Goal: Task Accomplishment & Management: Complete application form

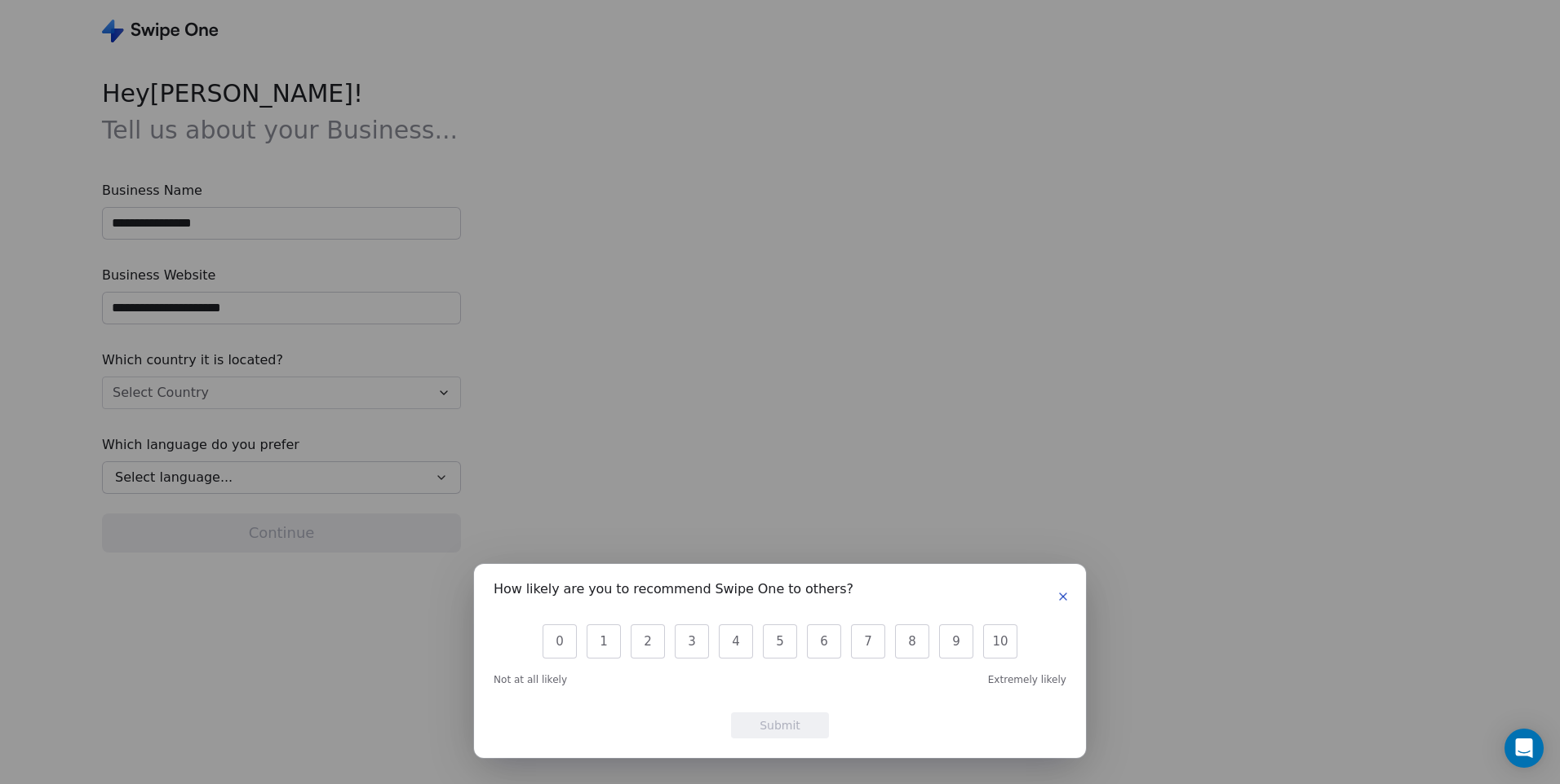
click at [1062, 598] on icon "button" at bounding box center [1062, 596] width 6 height 6
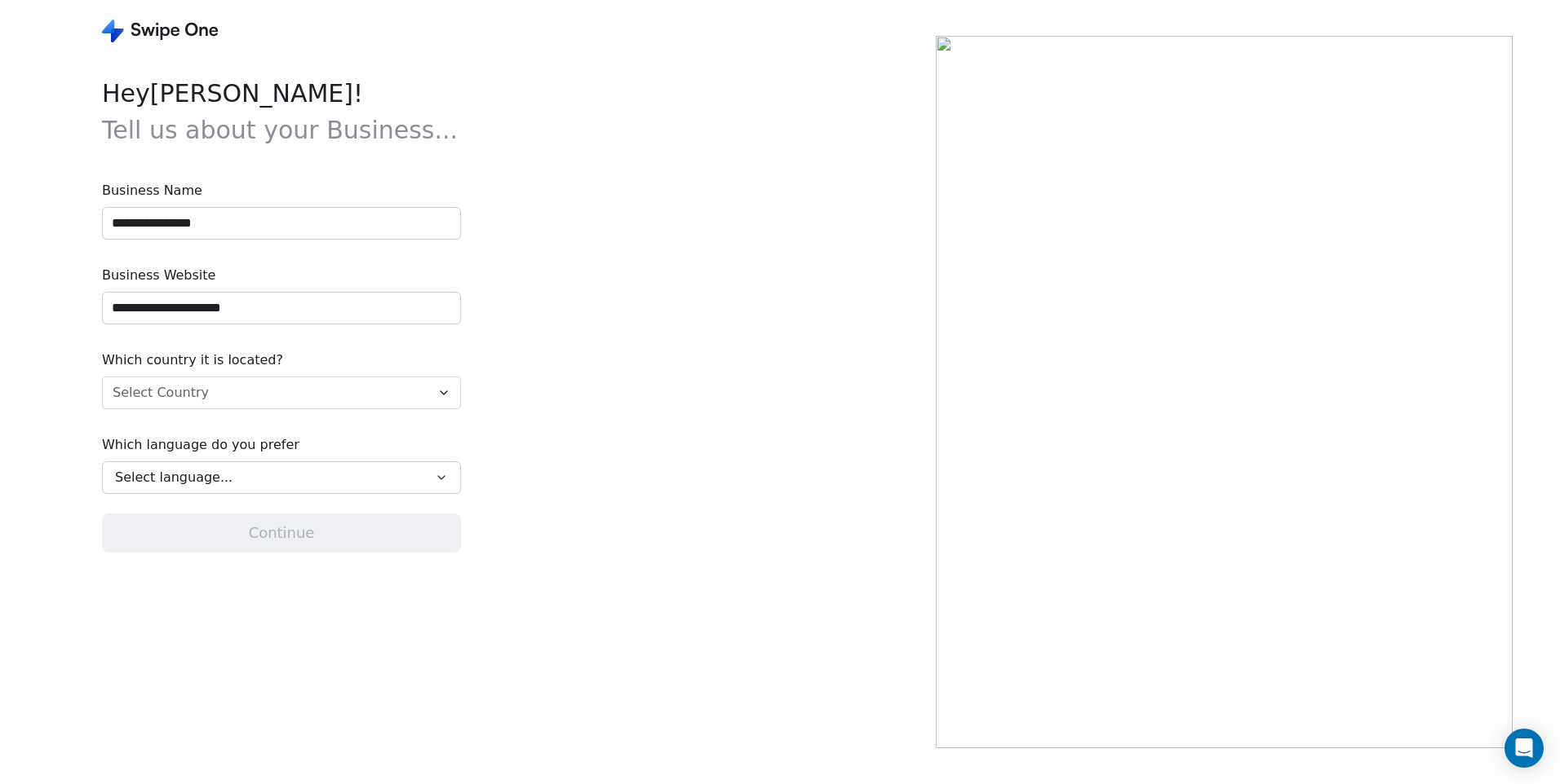
click at [295, 225] on input "**********" at bounding box center [282, 223] width 358 height 31
click at [295, 224] on input "**********" at bounding box center [282, 223] width 358 height 31
click at [294, 225] on input "**********" at bounding box center [282, 223] width 358 height 31
type input "*******"
click at [421, 391] on html "**********" at bounding box center [780, 392] width 1560 height 784
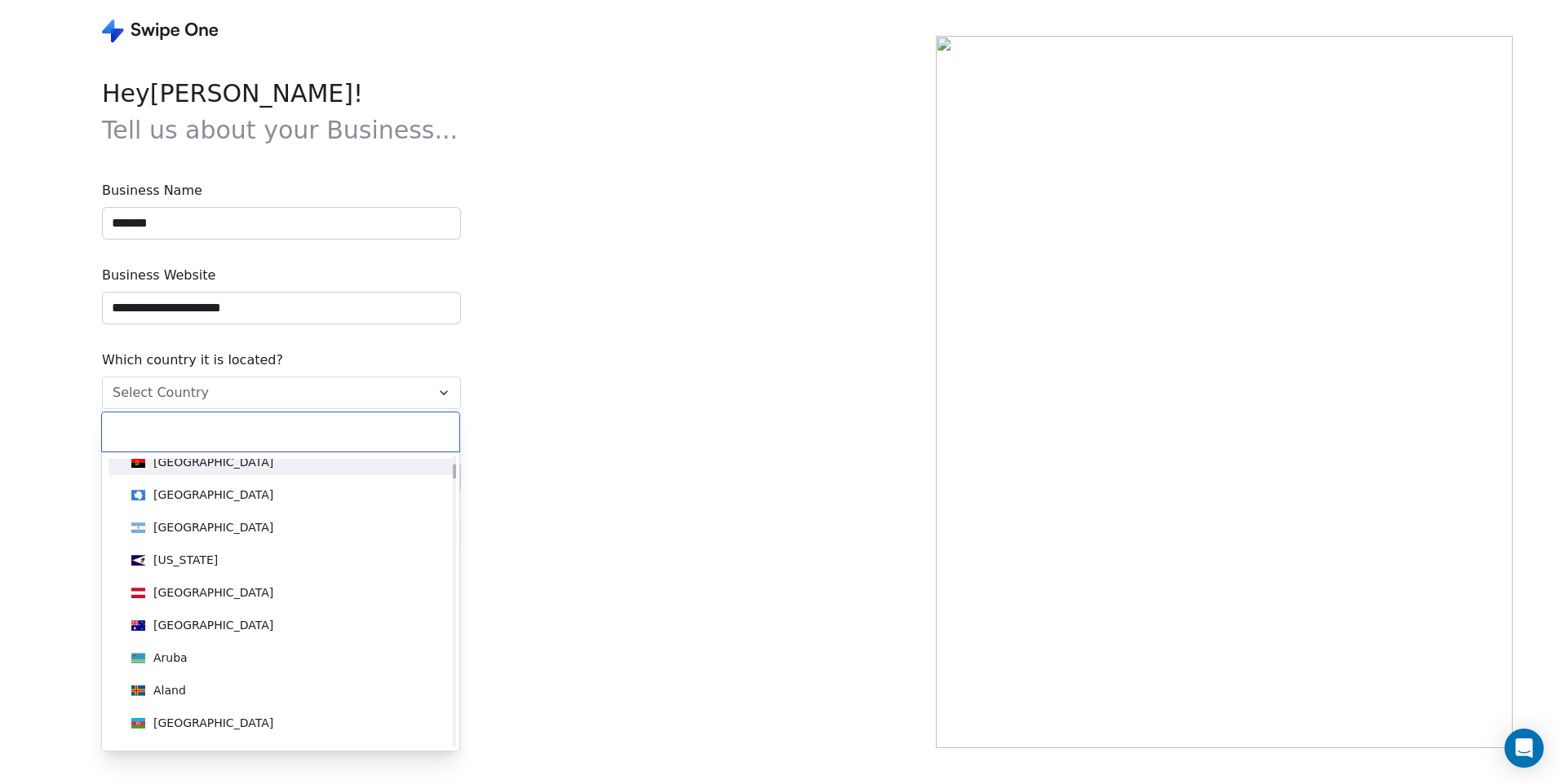
scroll to position [326, 0]
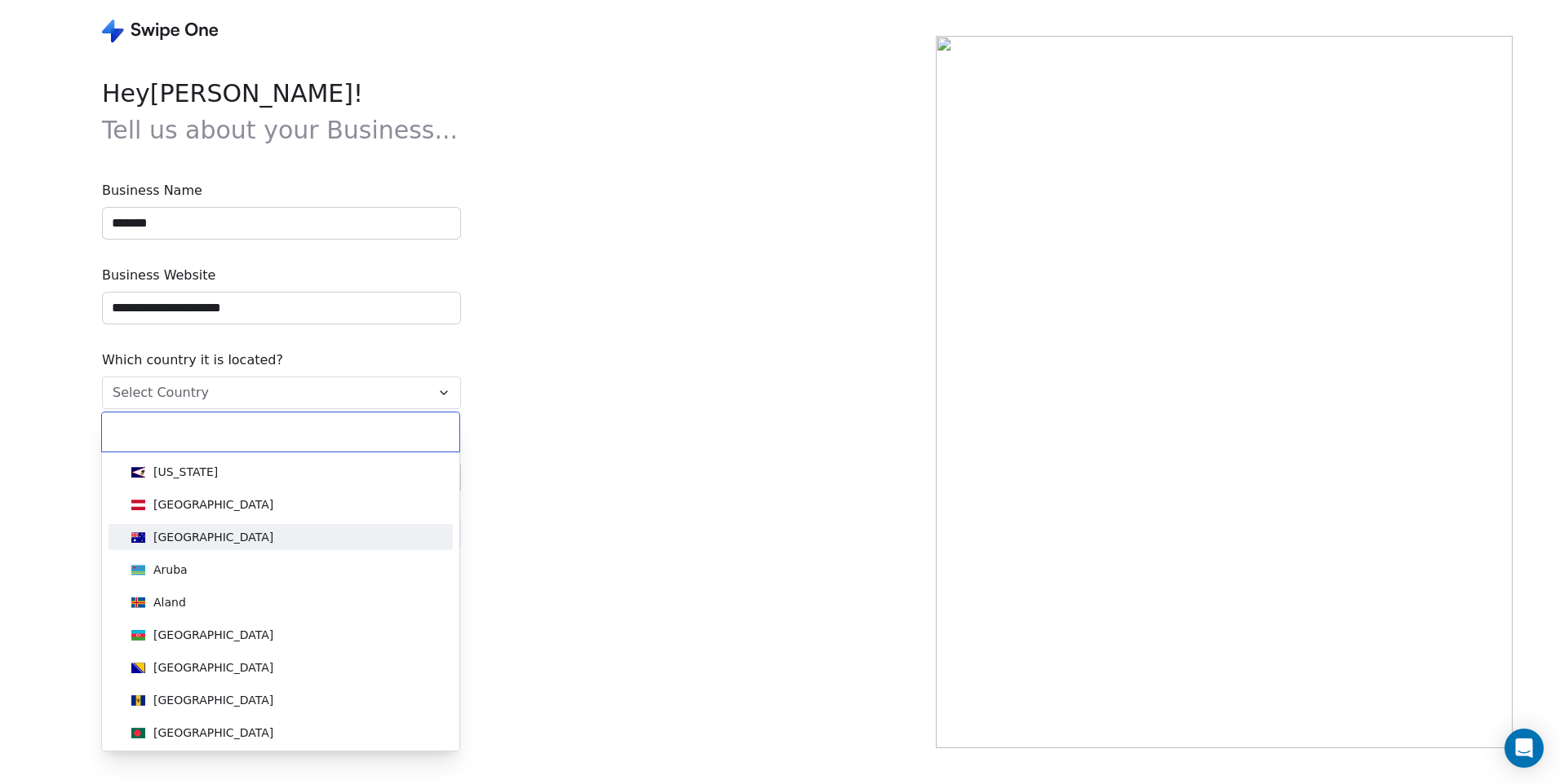
click at [282, 547] on div "[GEOGRAPHIC_DATA]" at bounding box center [281, 538] width 331 height 26
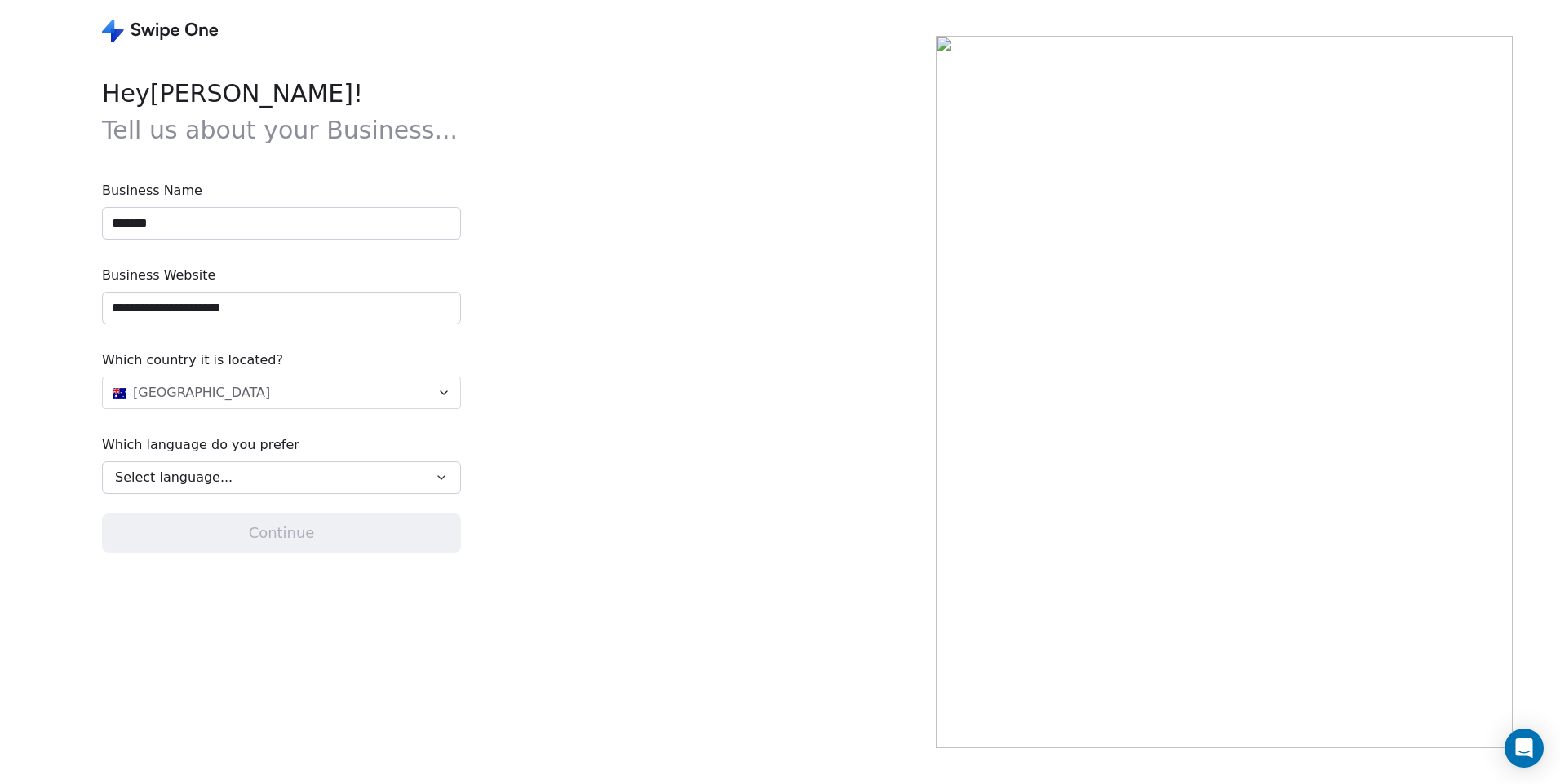
click at [348, 483] on div "Select language..." at bounding box center [270, 477] width 310 height 19
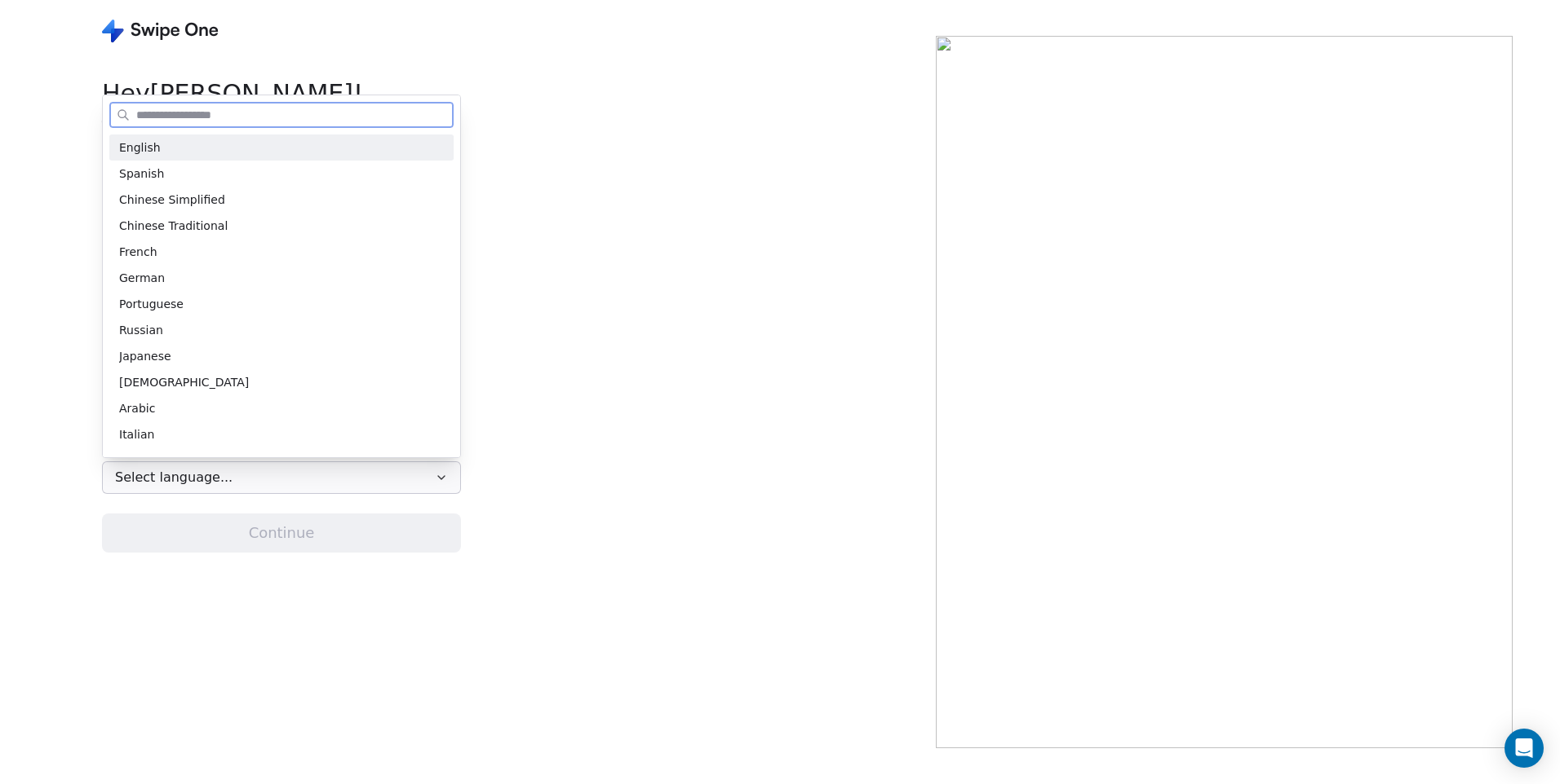
click at [235, 154] on div "English" at bounding box center [281, 149] width 324 height 17
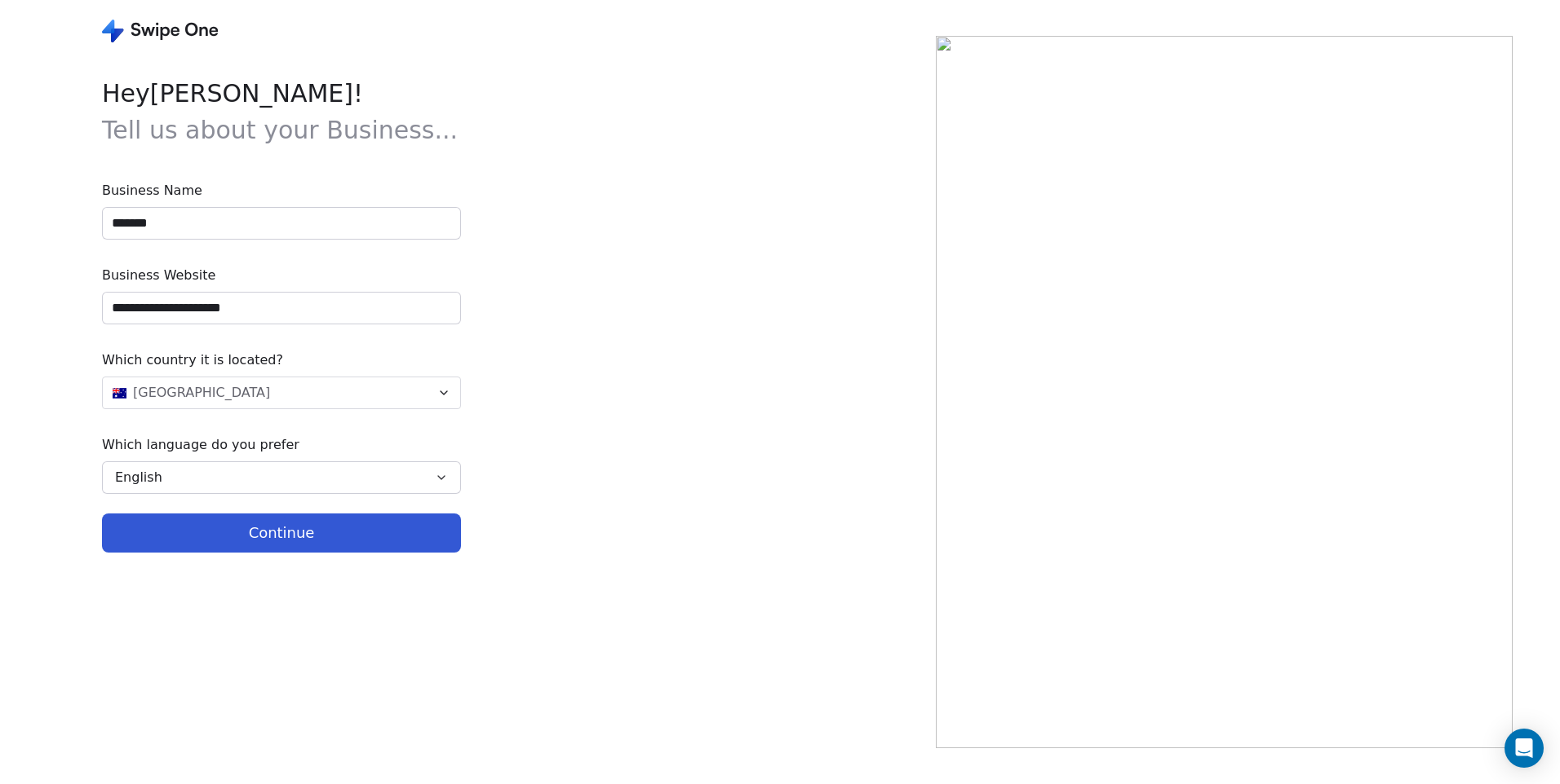
click at [302, 531] on button "Continue" at bounding box center [282, 533] width 359 height 39
type input "**********"
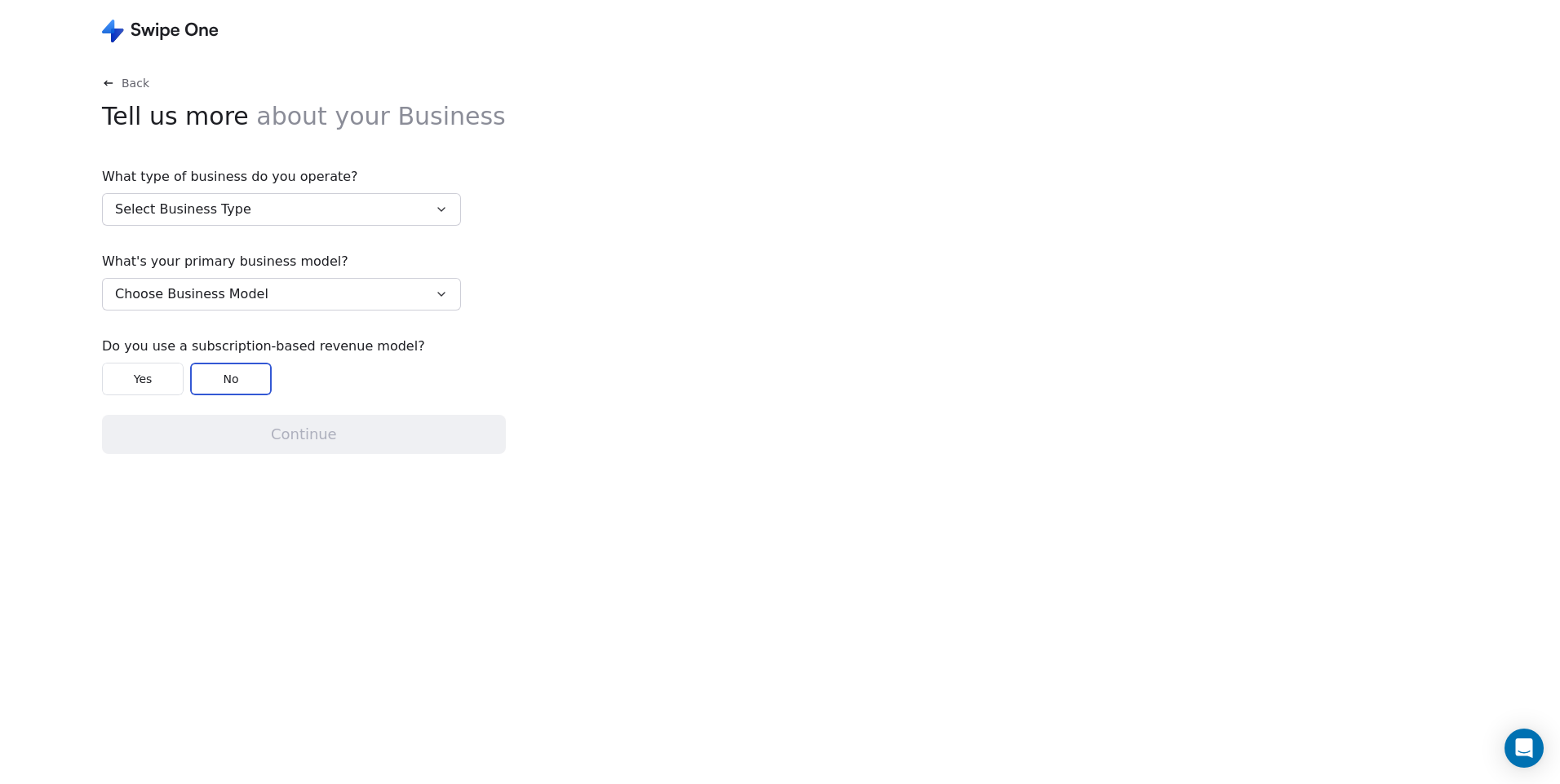
click at [358, 204] on button "Select Business Type" at bounding box center [282, 209] width 359 height 32
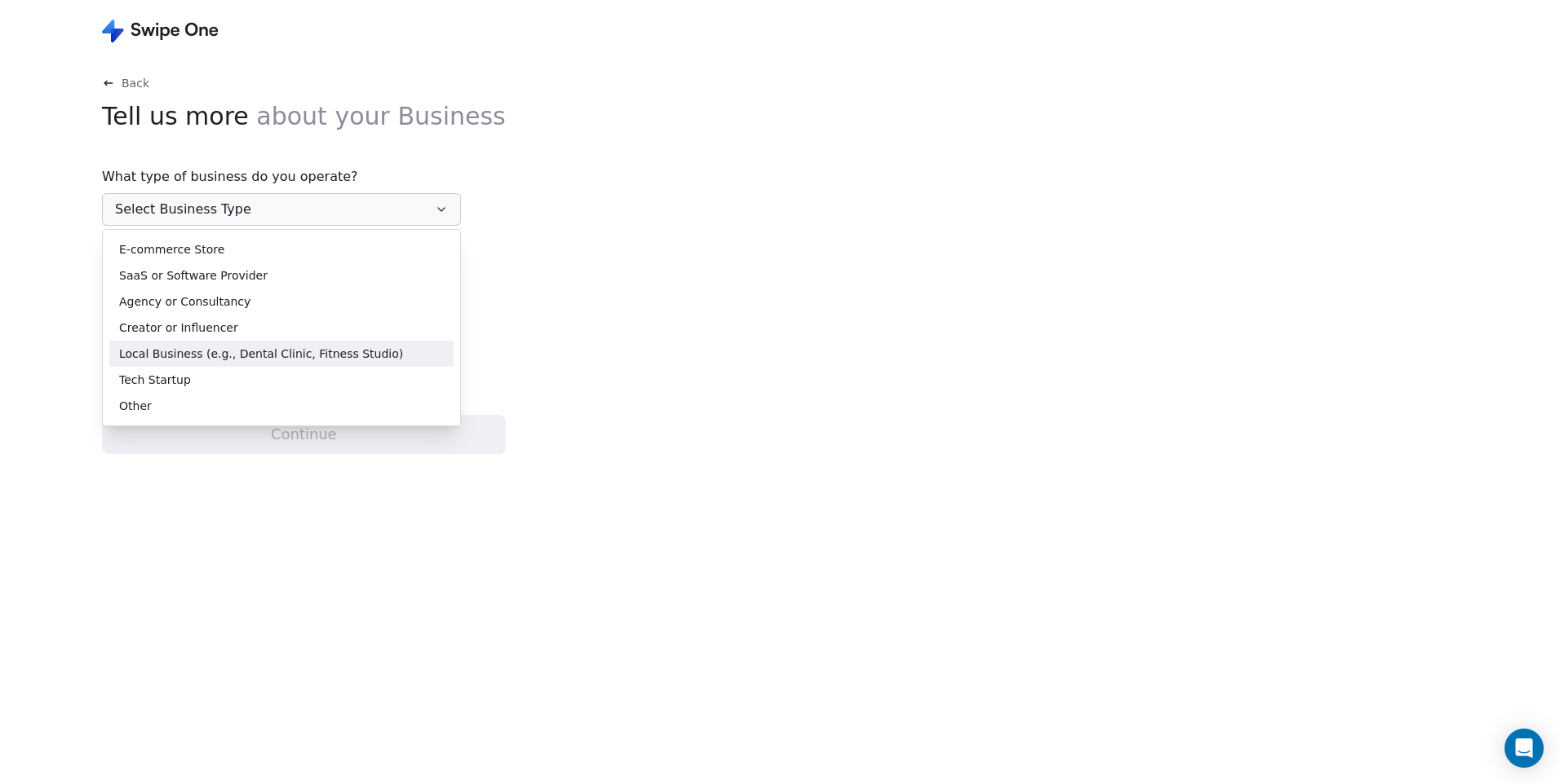
click at [288, 344] on div "Local Business (e.g., Dental Clinic, Fitness Studio)" at bounding box center [282, 354] width 345 height 26
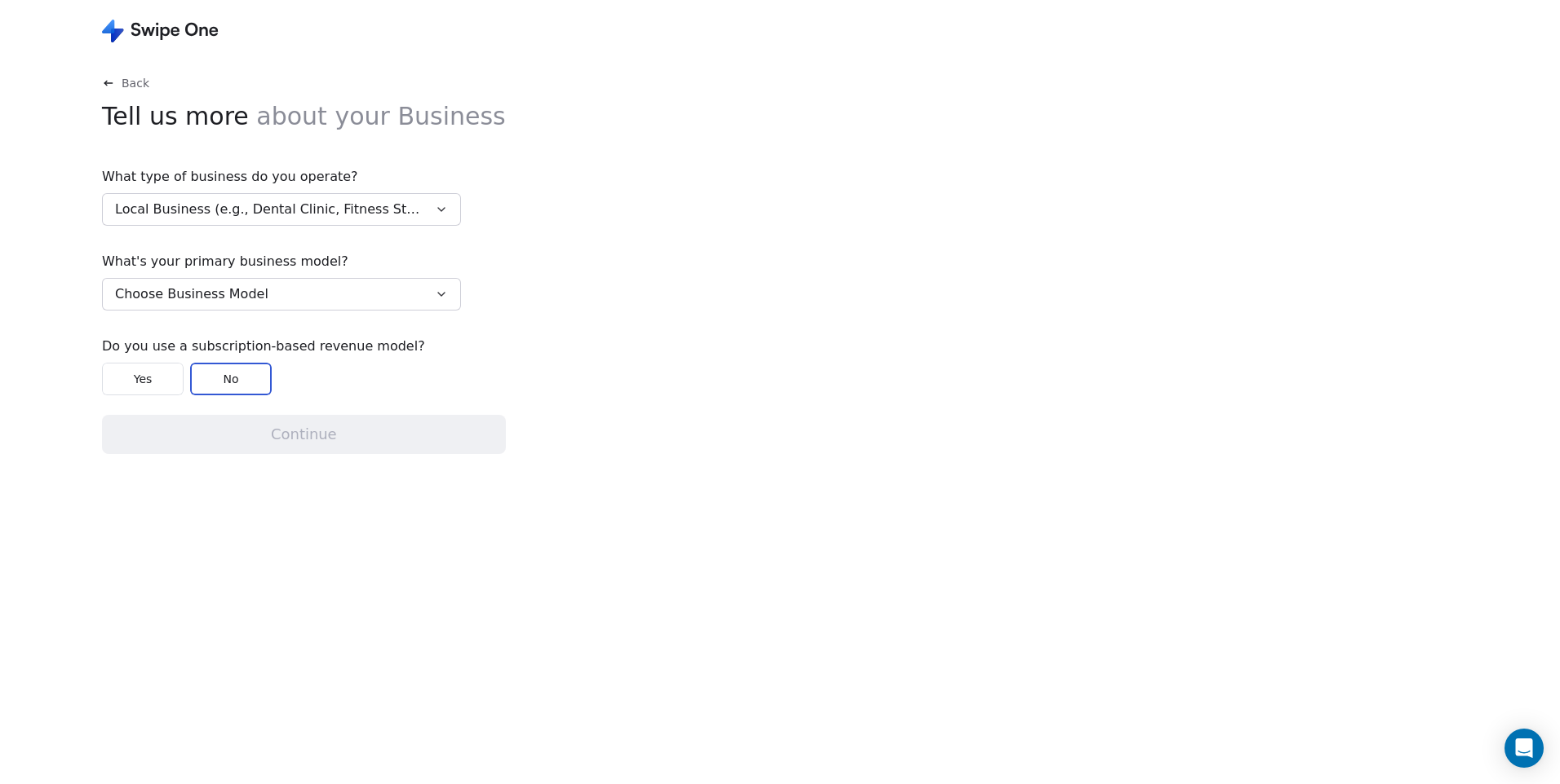
click at [336, 295] on button "Choose Business Model" at bounding box center [282, 294] width 359 height 32
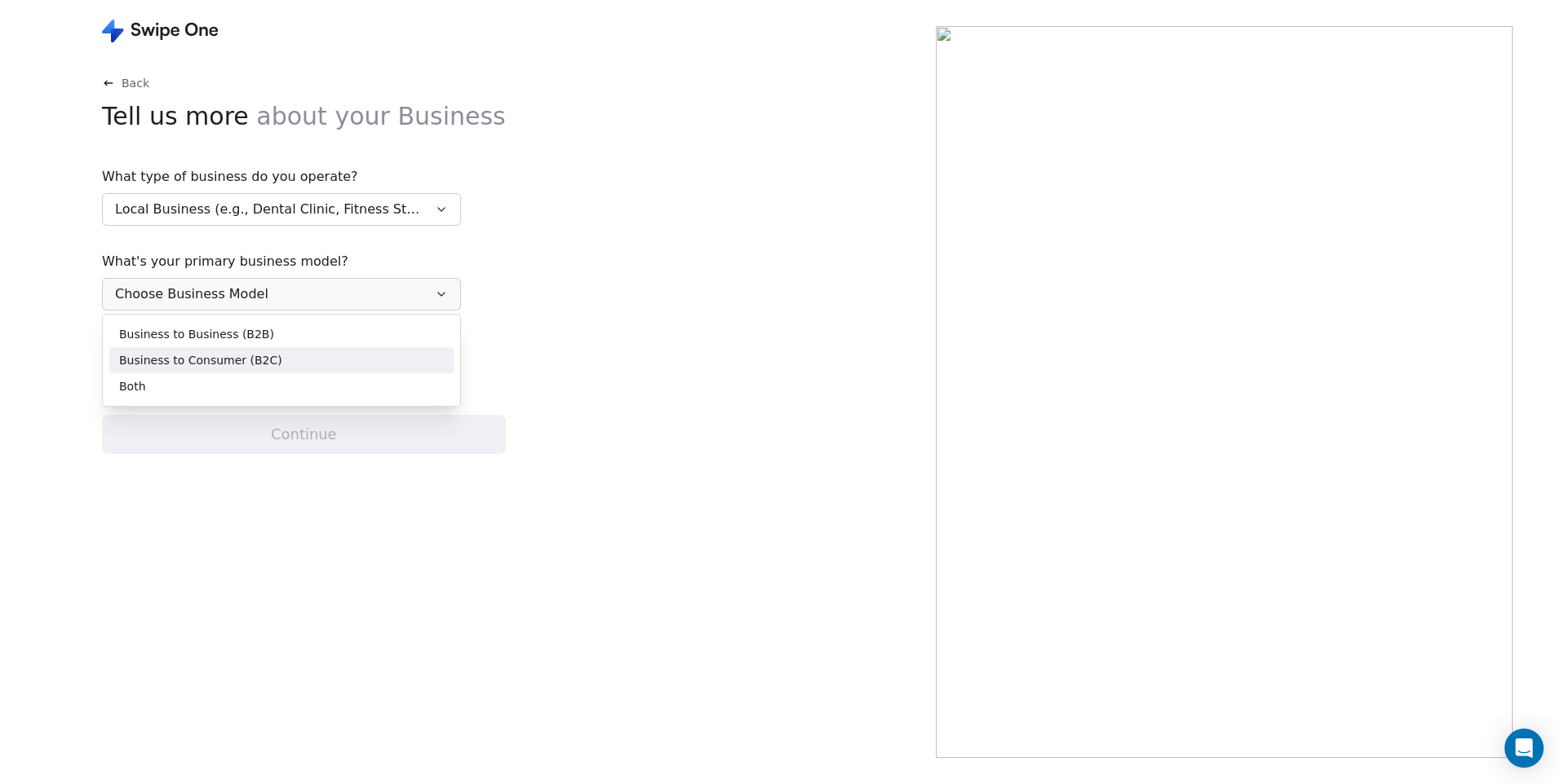
click at [324, 353] on div "Business to Consumer (B2C)" at bounding box center [281, 361] width 324 height 17
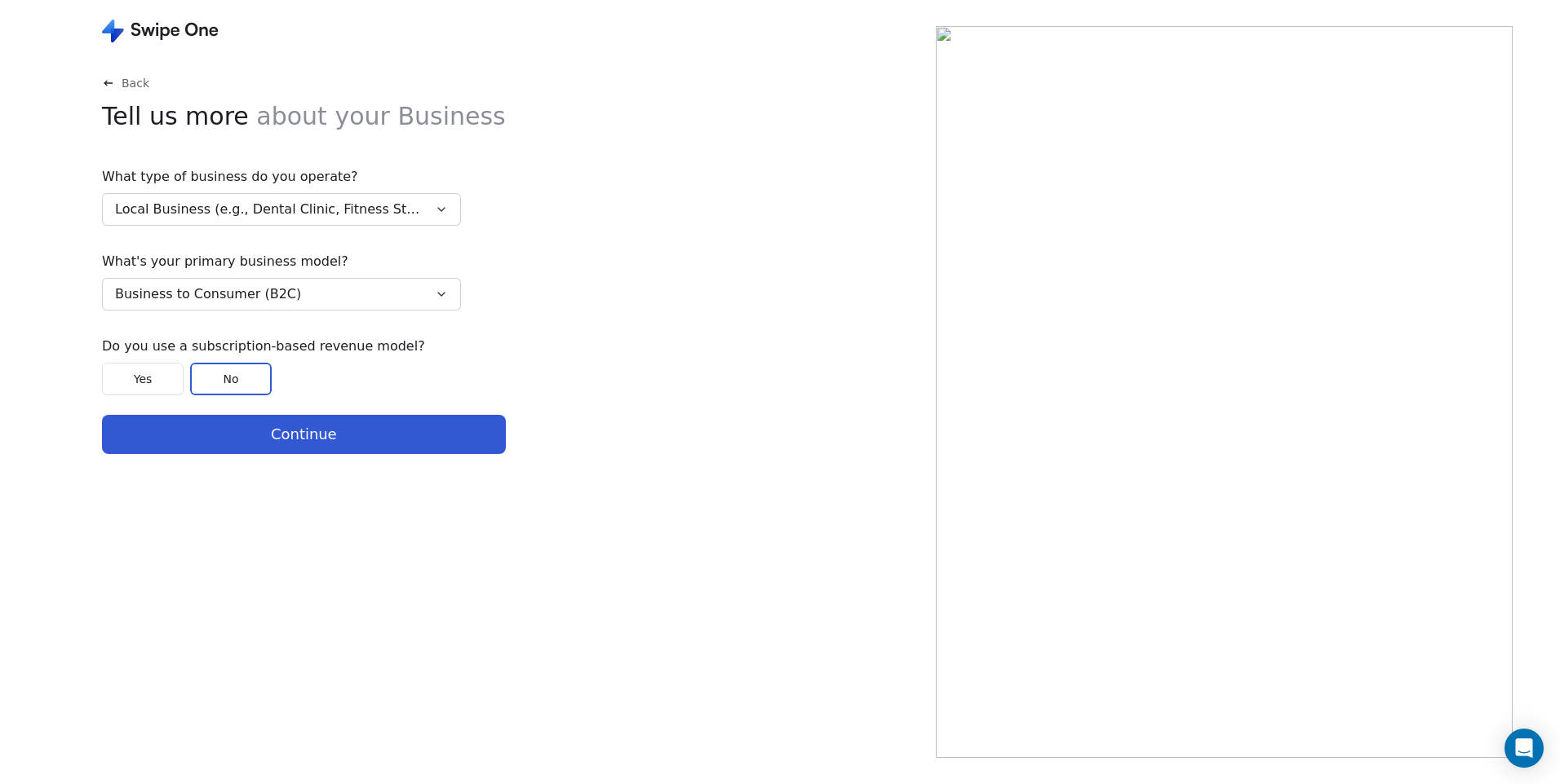
click at [158, 385] on button "Yes" at bounding box center [143, 378] width 81 height 32
click at [295, 433] on button "Continue" at bounding box center [304, 434] width 404 height 39
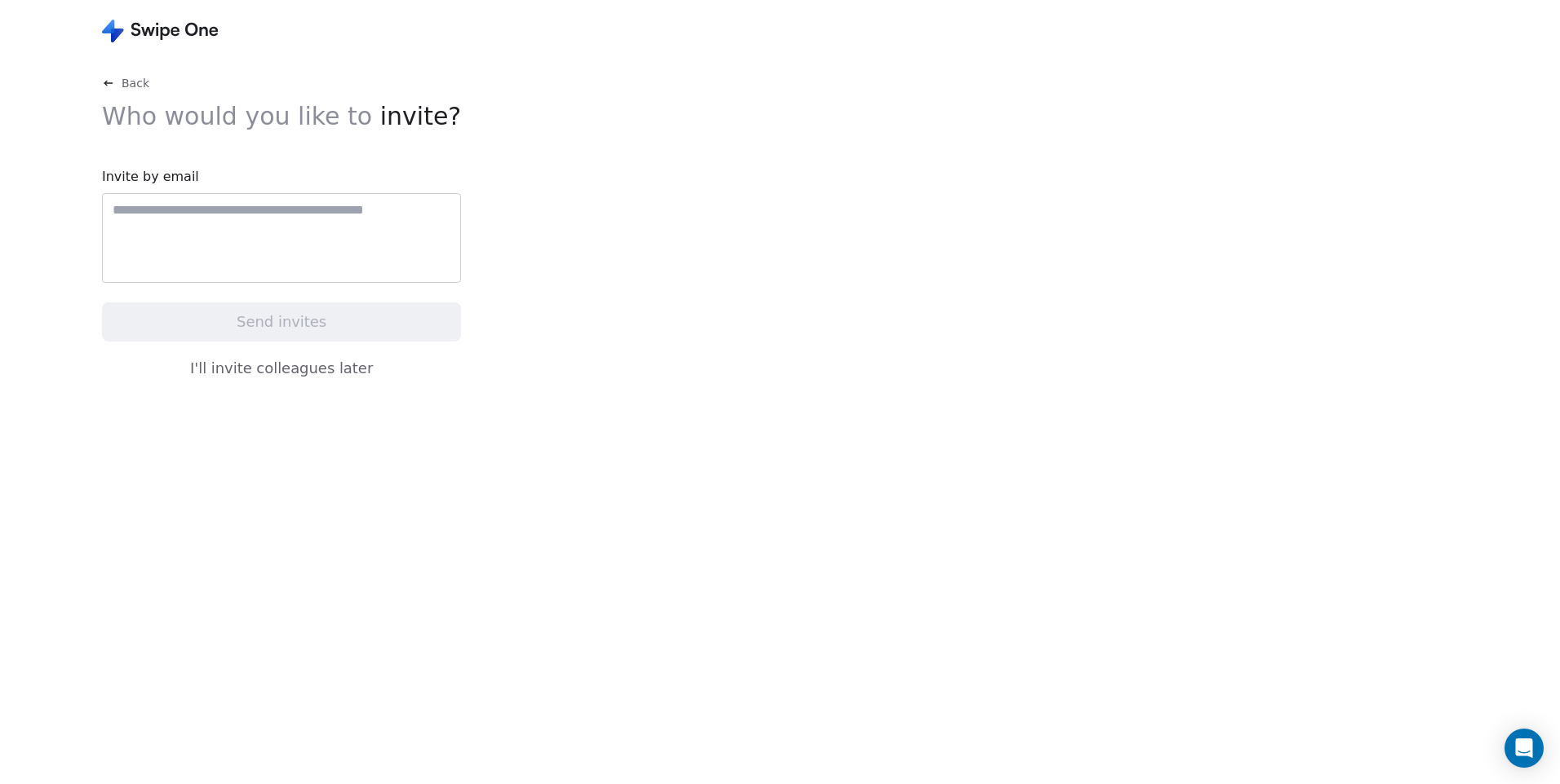
click at [315, 376] on button "I'll invite colleagues later" at bounding box center [282, 368] width 359 height 34
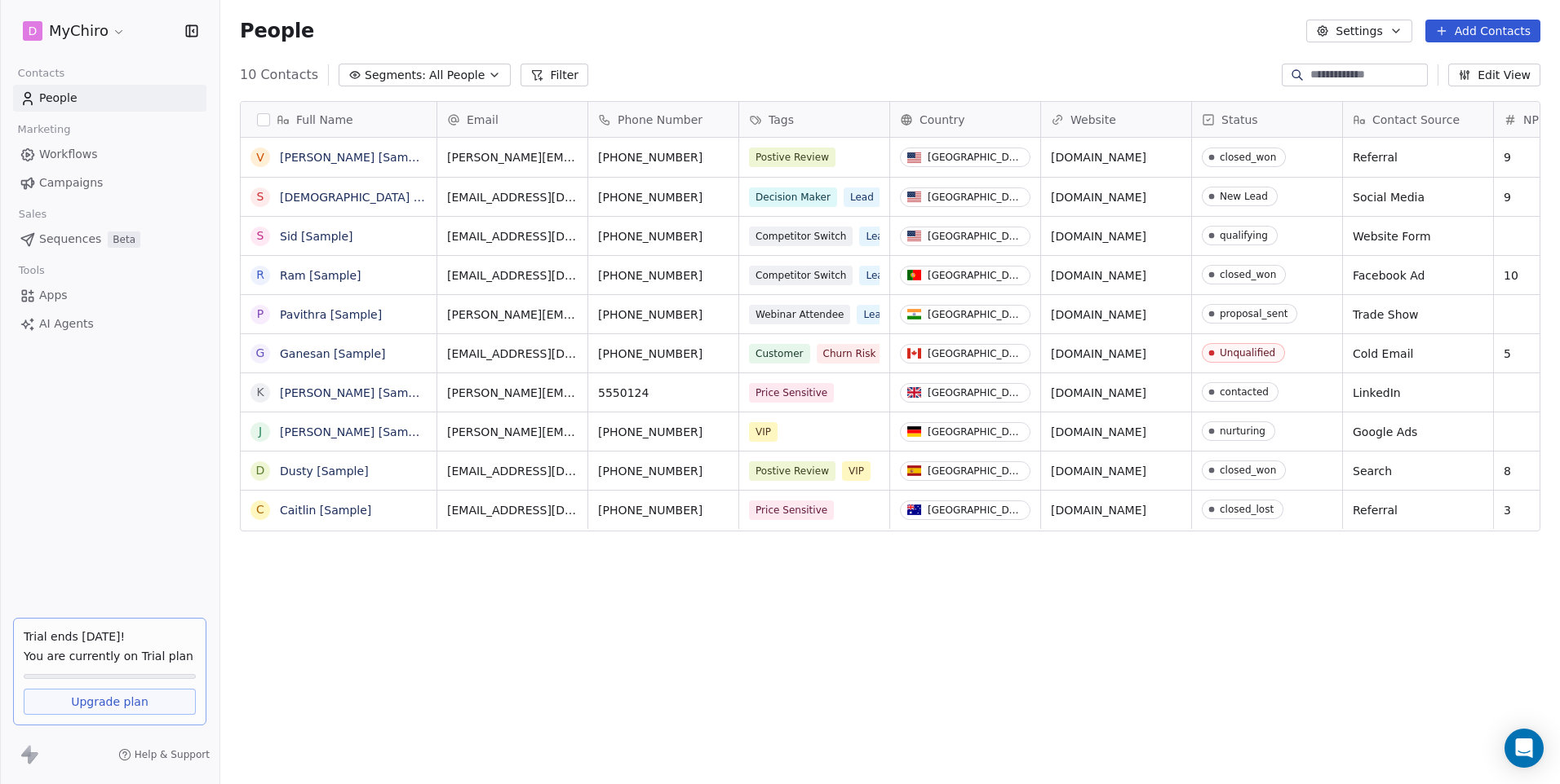
scroll to position [677, 1327]
click at [80, 156] on span "Workflows" at bounding box center [68, 155] width 59 height 17
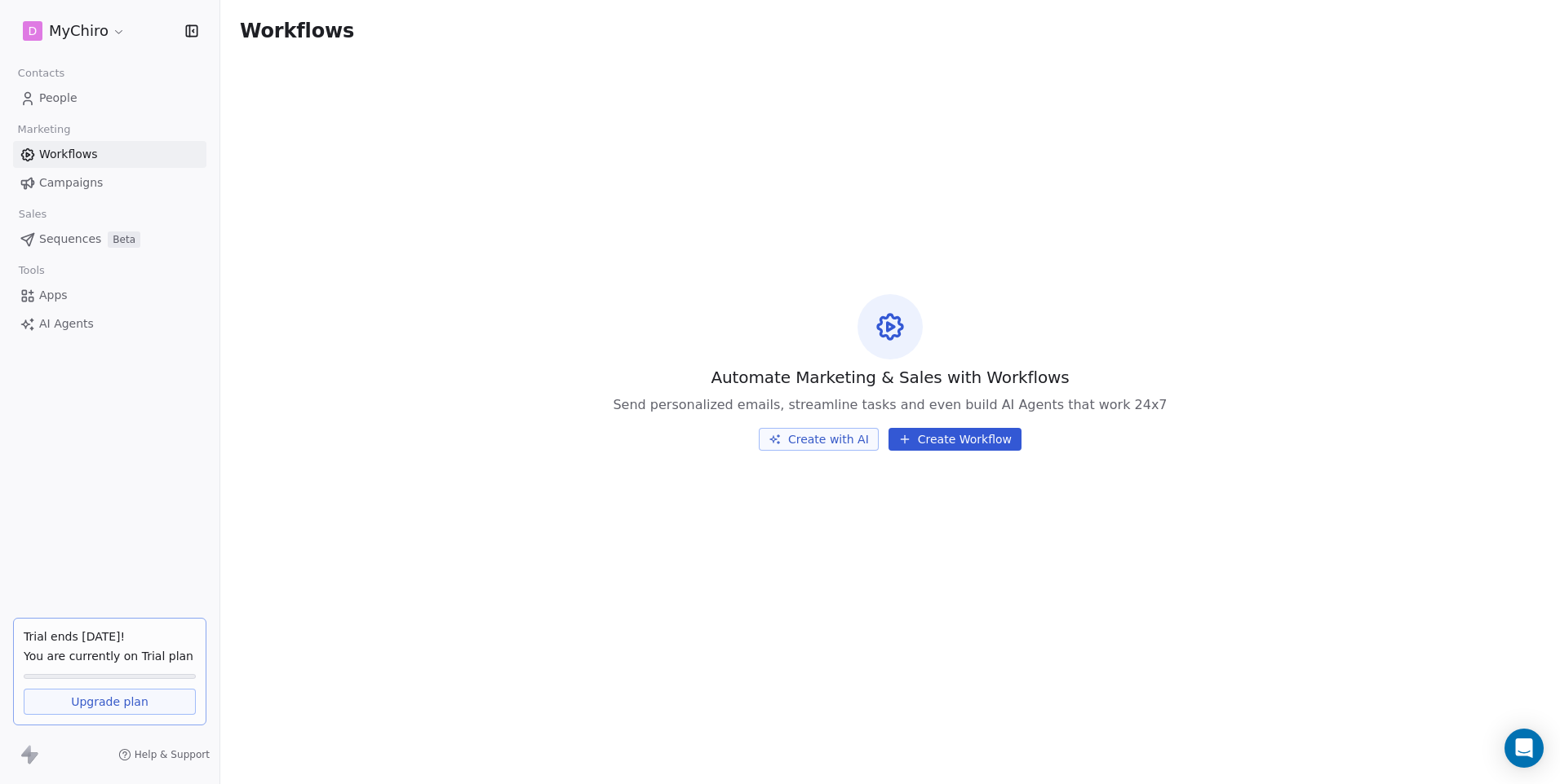
click at [79, 188] on span "Campaigns" at bounding box center [71, 184] width 64 height 17
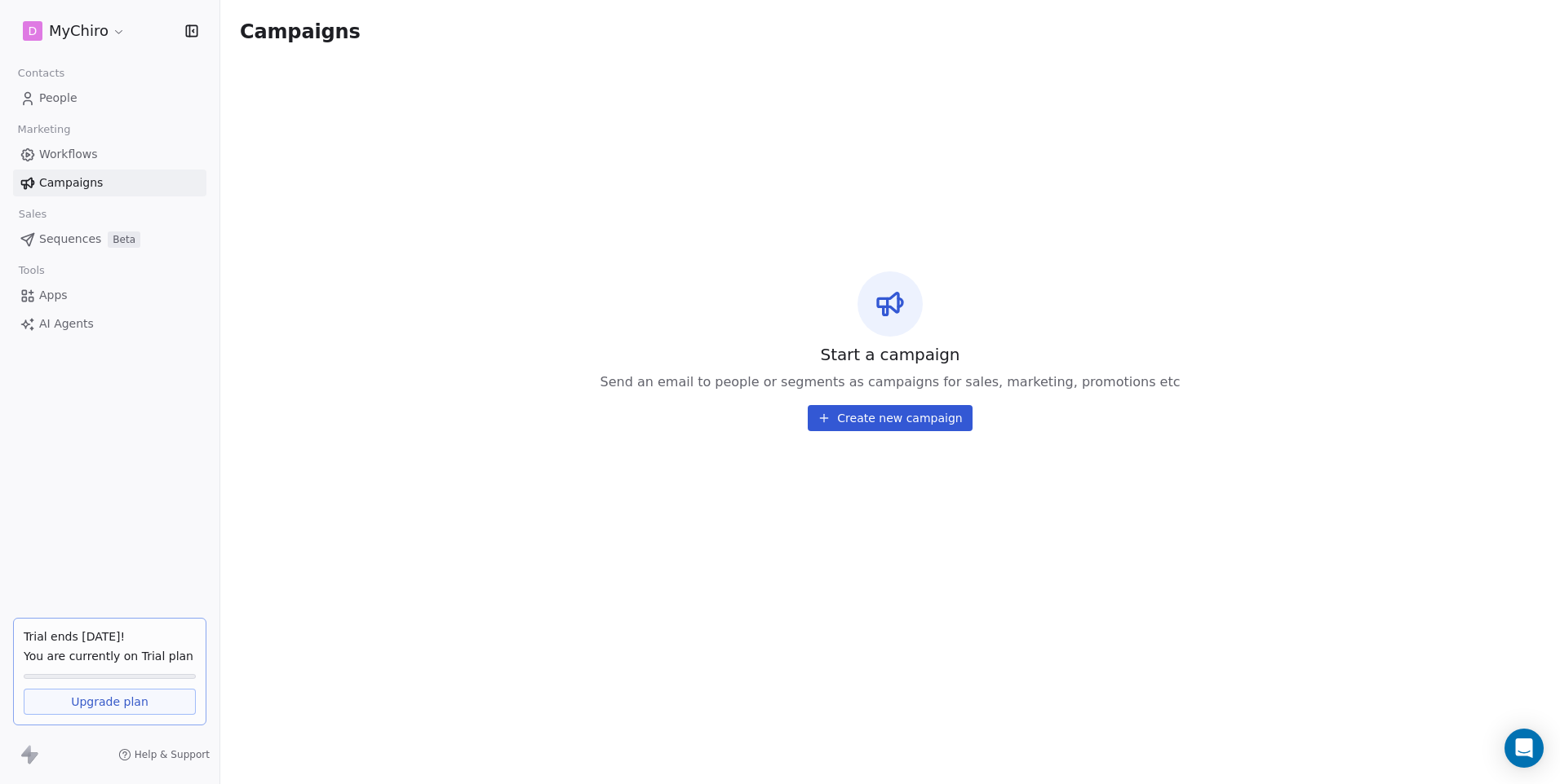
click at [73, 243] on span "Sequences" at bounding box center [70, 239] width 62 height 17
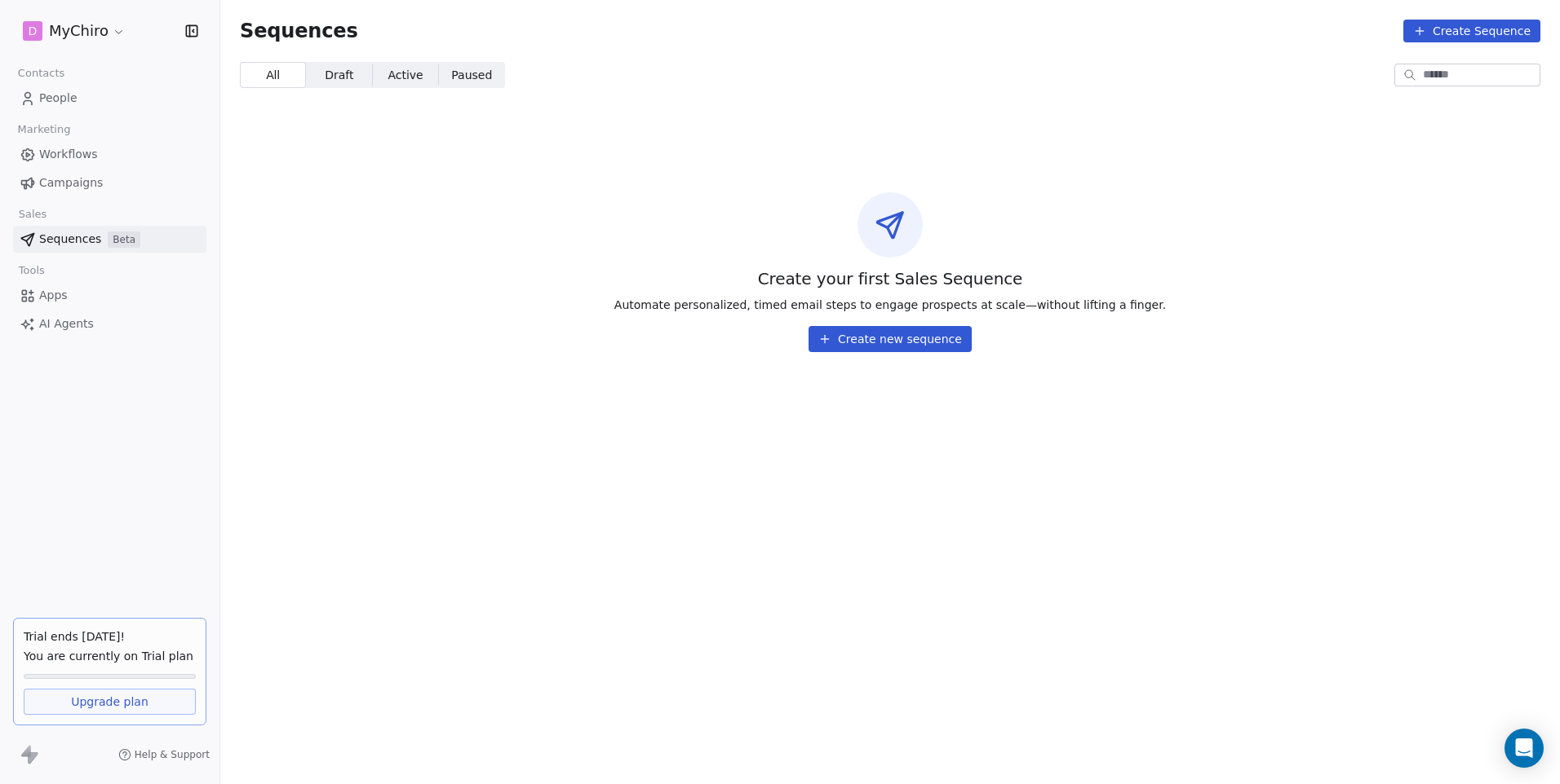
click at [876, 340] on button "Create new sequence" at bounding box center [889, 339] width 164 height 26
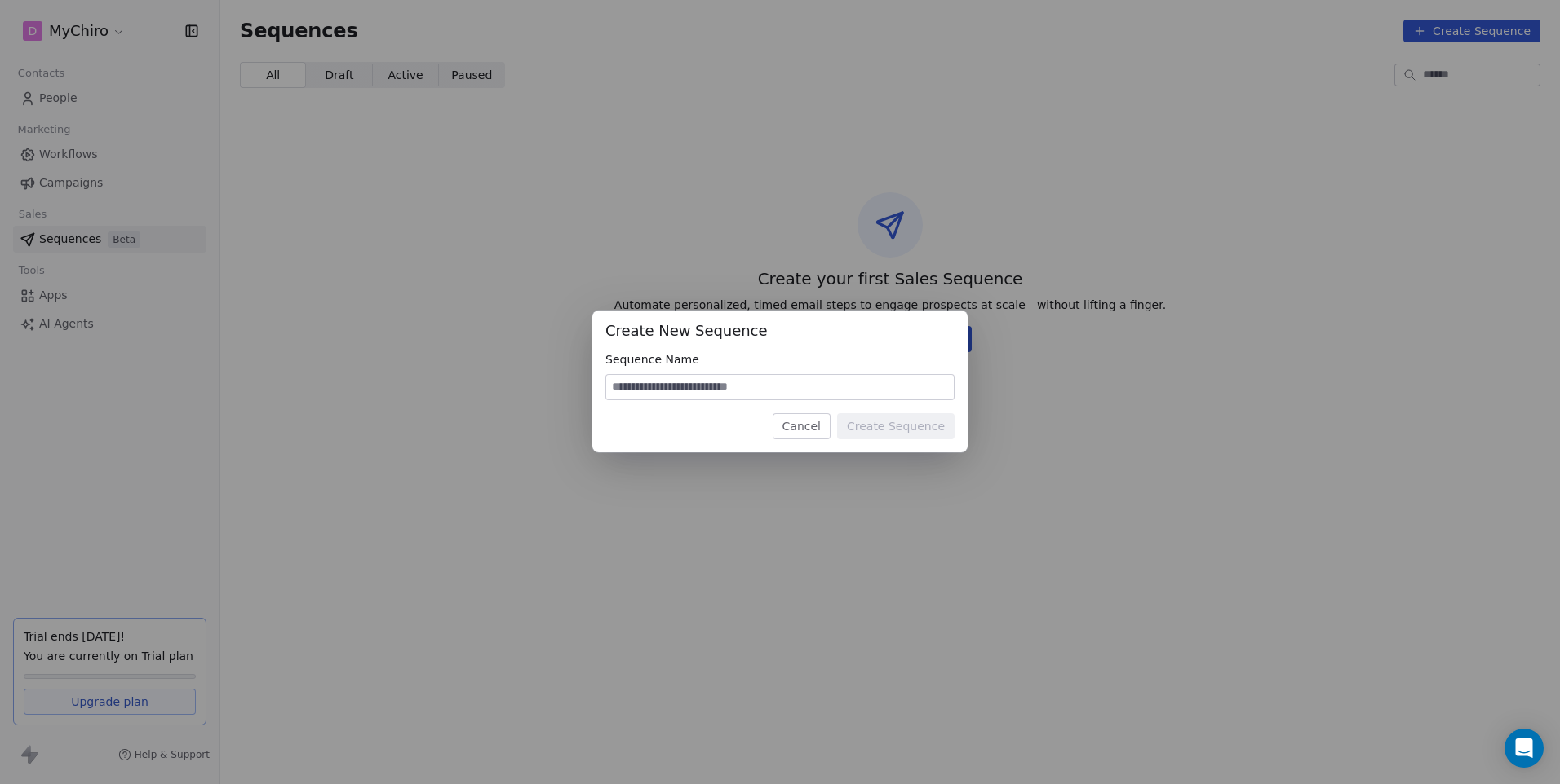
click at [822, 422] on button "Cancel" at bounding box center [801, 427] width 58 height 26
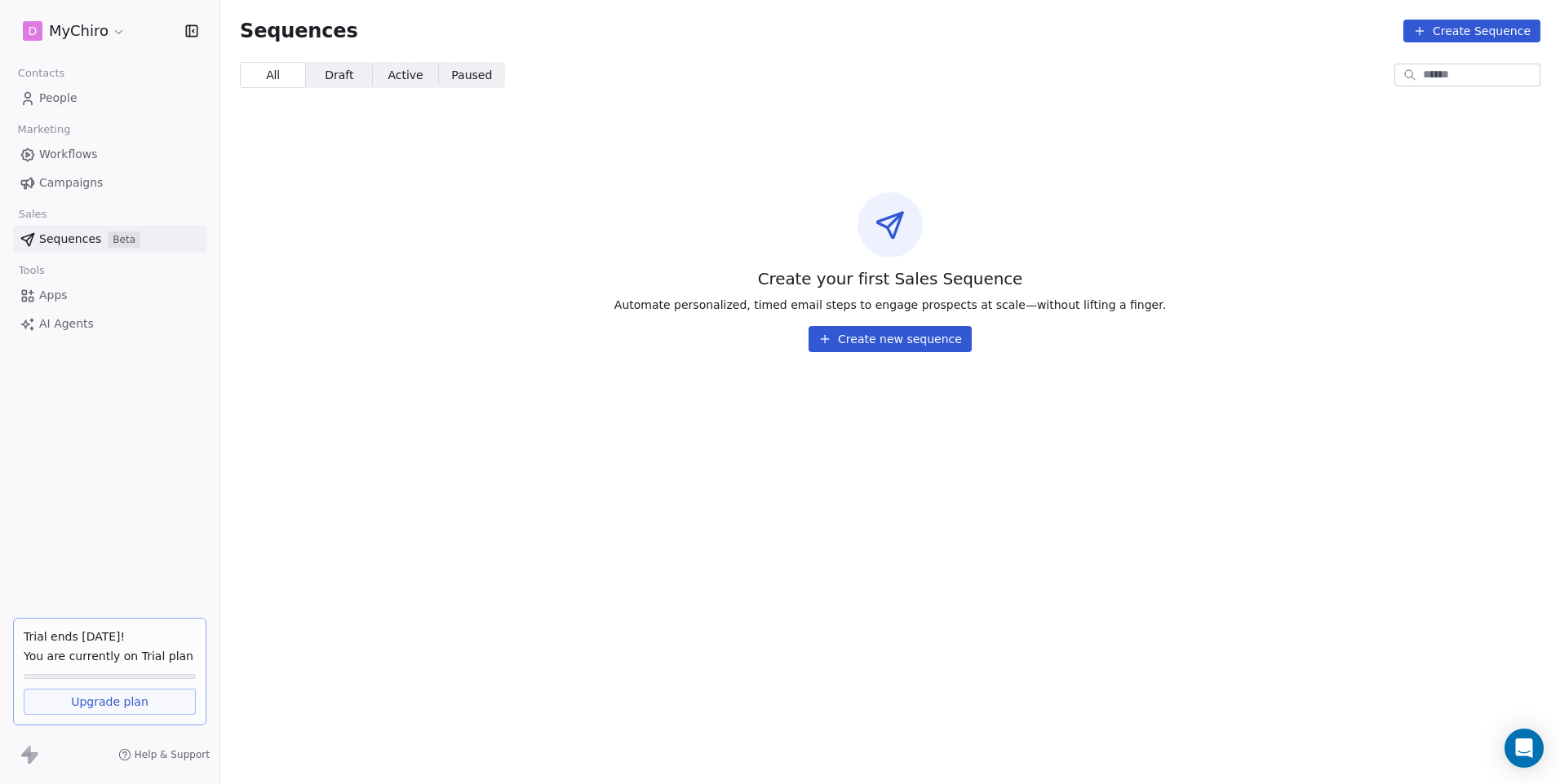
click at [883, 337] on button "Create new sequence" at bounding box center [889, 339] width 164 height 26
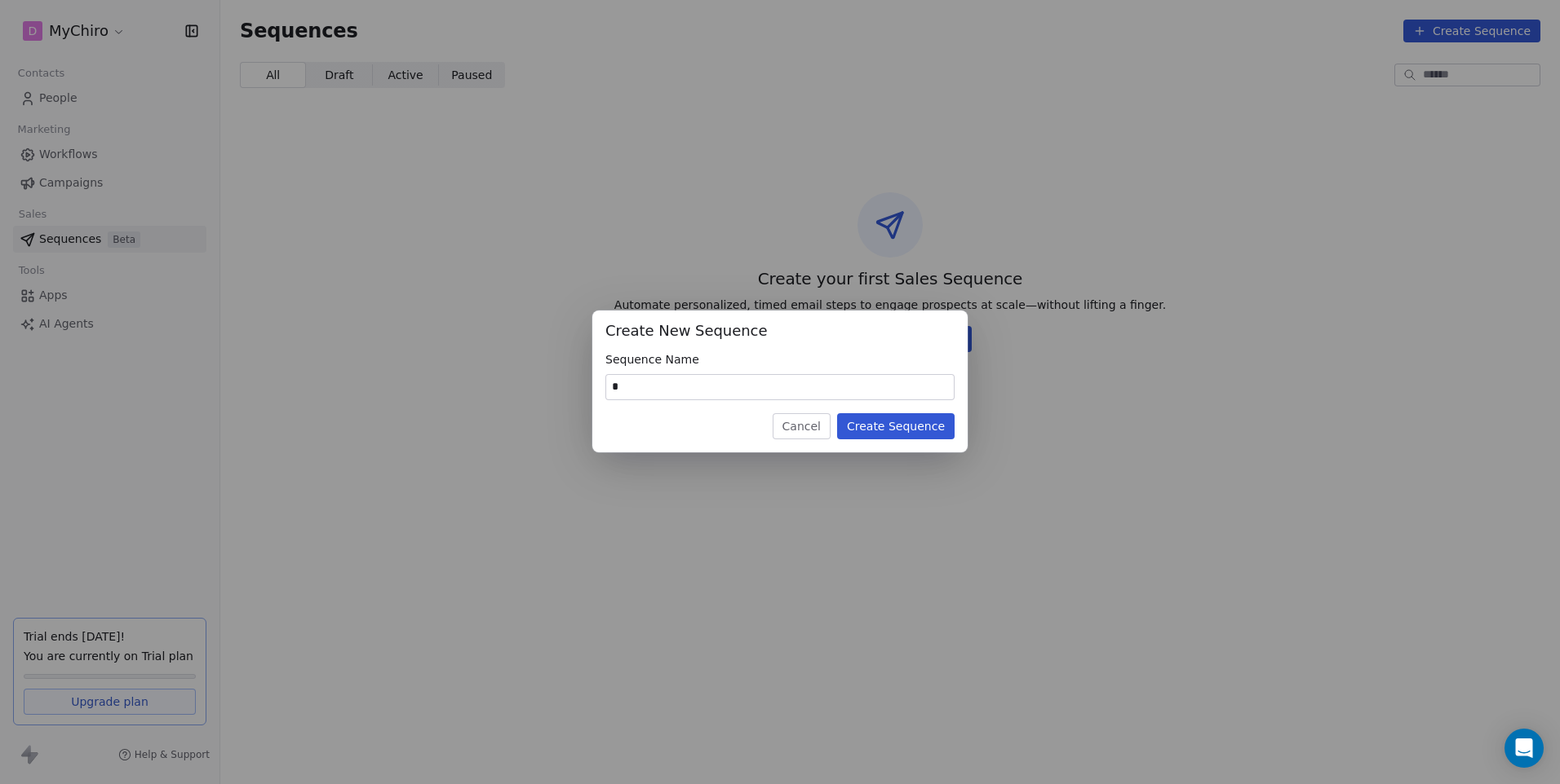
type input "*"
click at [928, 426] on button "Create Sequence" at bounding box center [895, 427] width 117 height 26
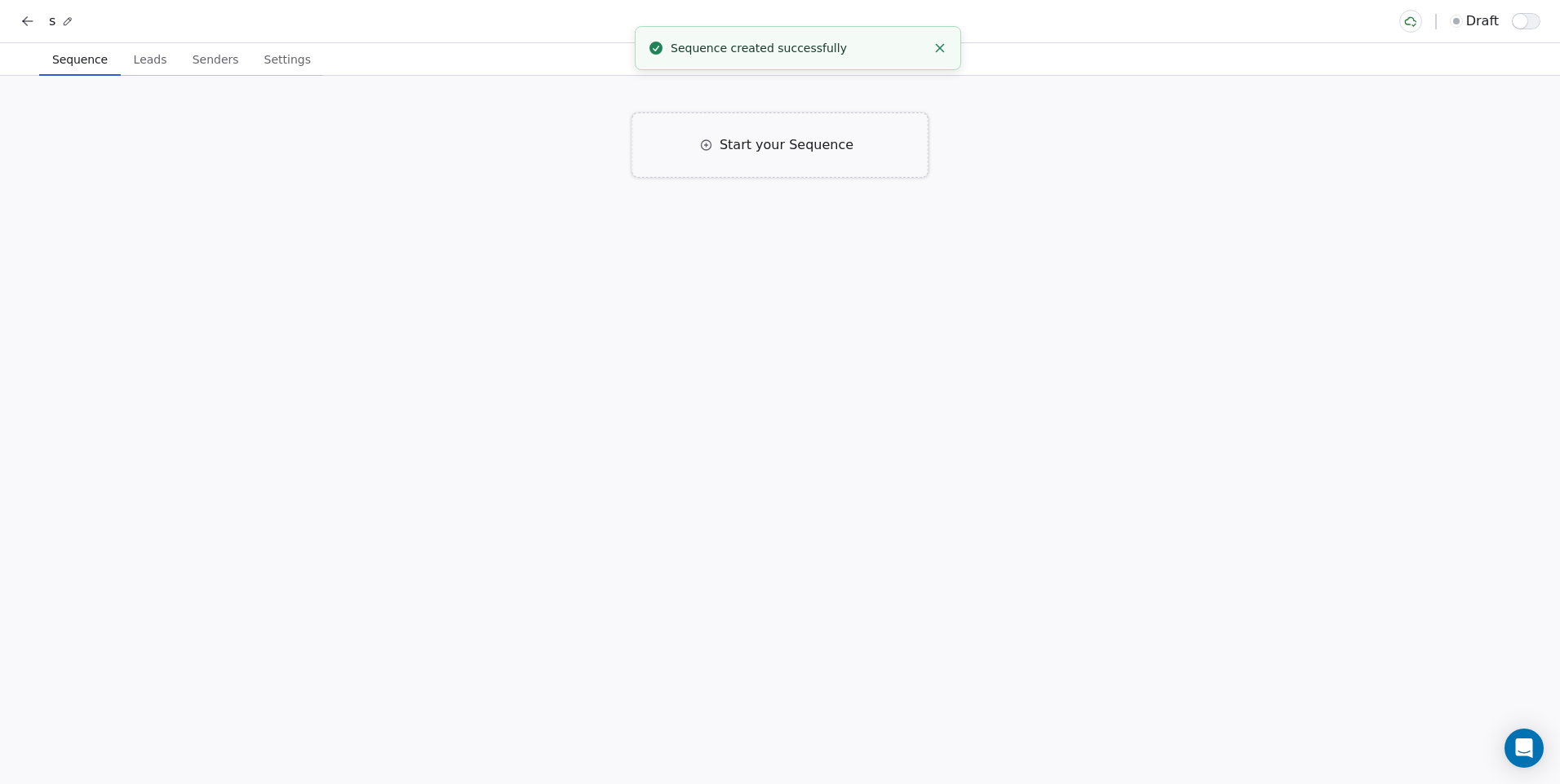
click at [711, 144] on icon at bounding box center [706, 144] width 10 height 10
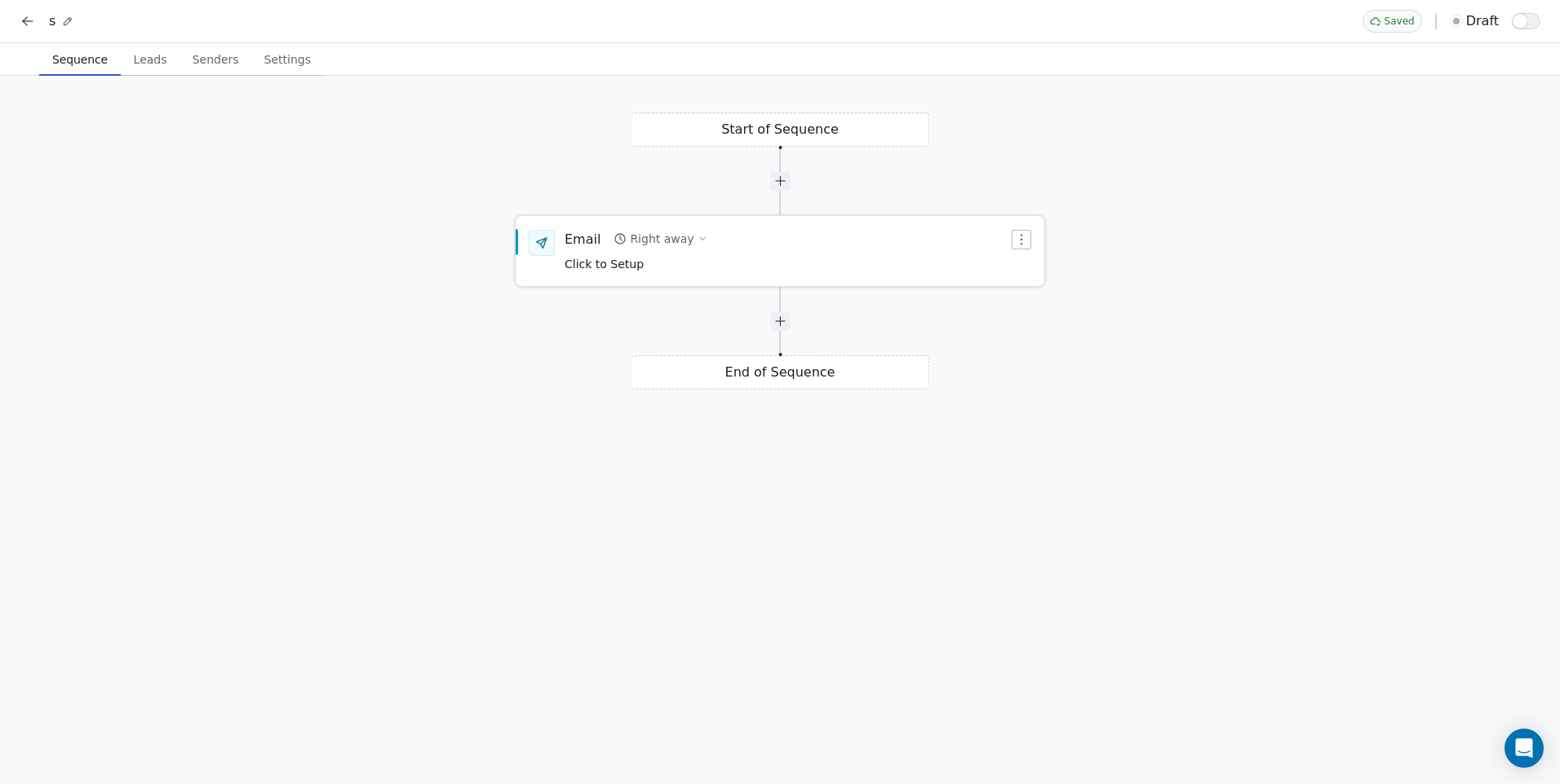
click at [647, 263] on div "Click to Setup" at bounding box center [635, 263] width 143 height 18
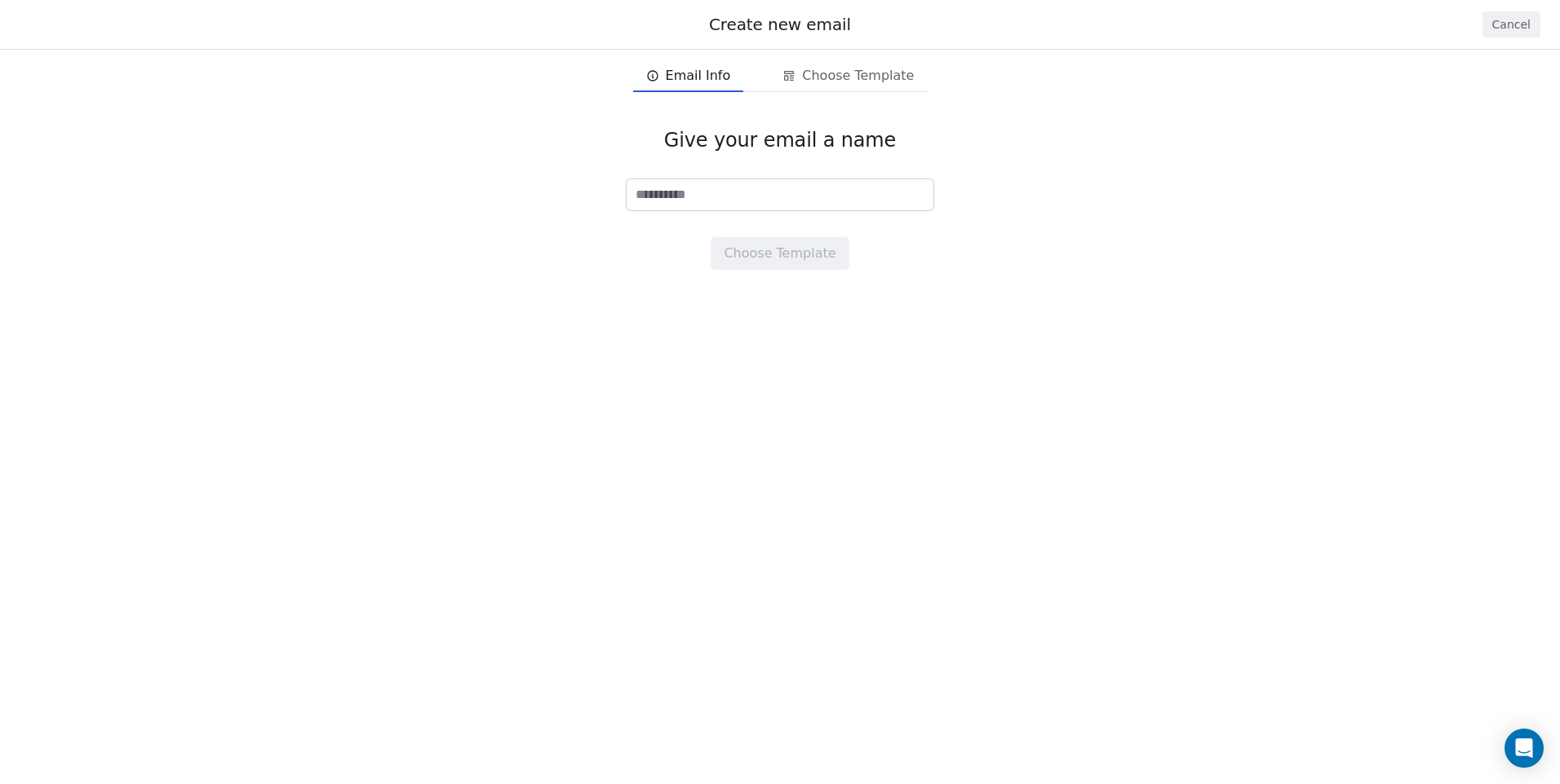
click at [798, 199] on input at bounding box center [779, 194] width 307 height 31
type input "*"
click at [1007, 207] on div "Give your email a name * Choose Template" at bounding box center [780, 199] width 1560 height 194
click at [808, 257] on button "Choose Template" at bounding box center [779, 253] width 138 height 32
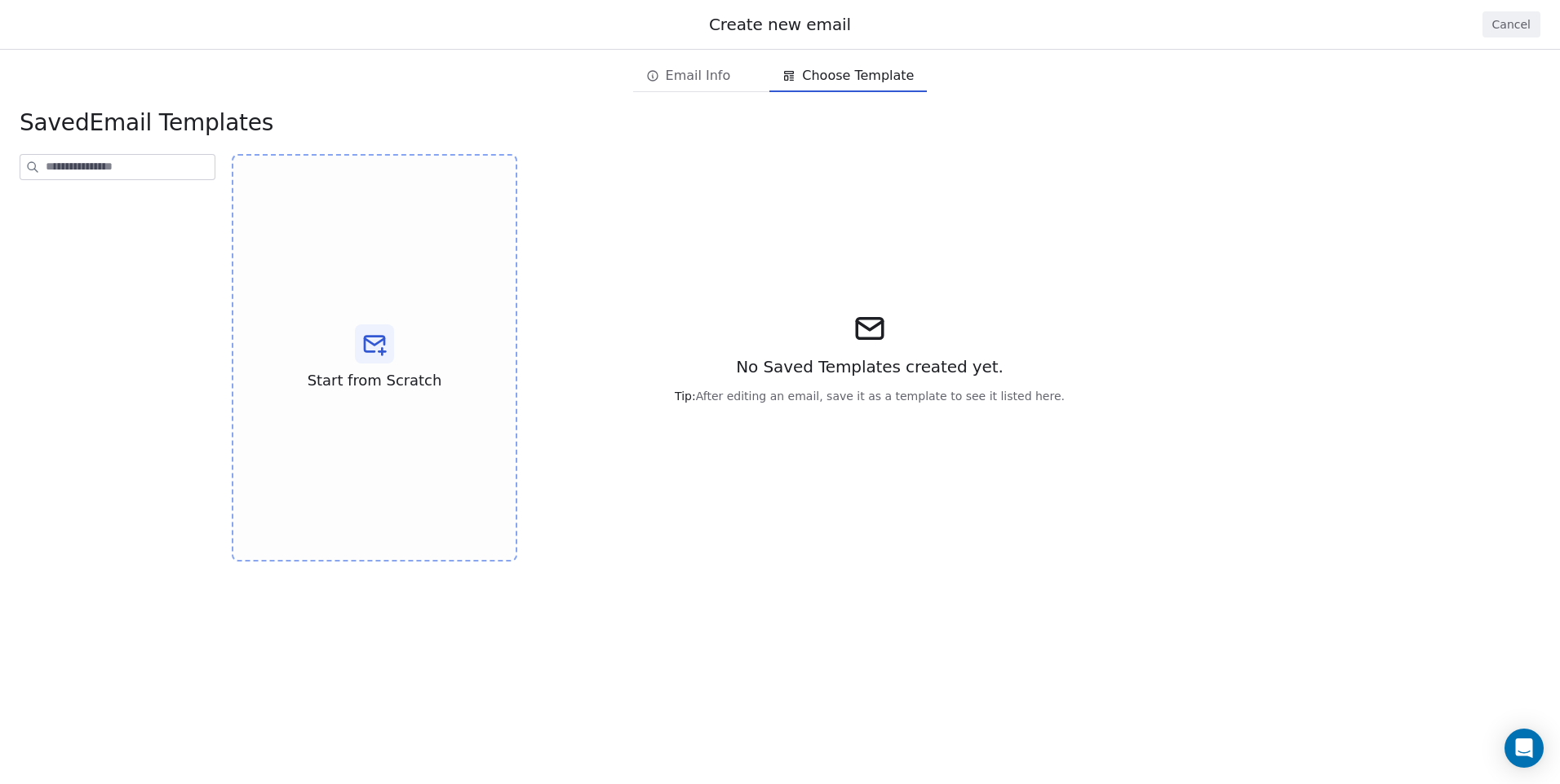
click at [870, 310] on div "No Saved Templates created yet. Tip: After editing an email, save it as a templ…" at bounding box center [869, 357] width 652 height 407
click at [384, 348] on icon at bounding box center [374, 344] width 26 height 26
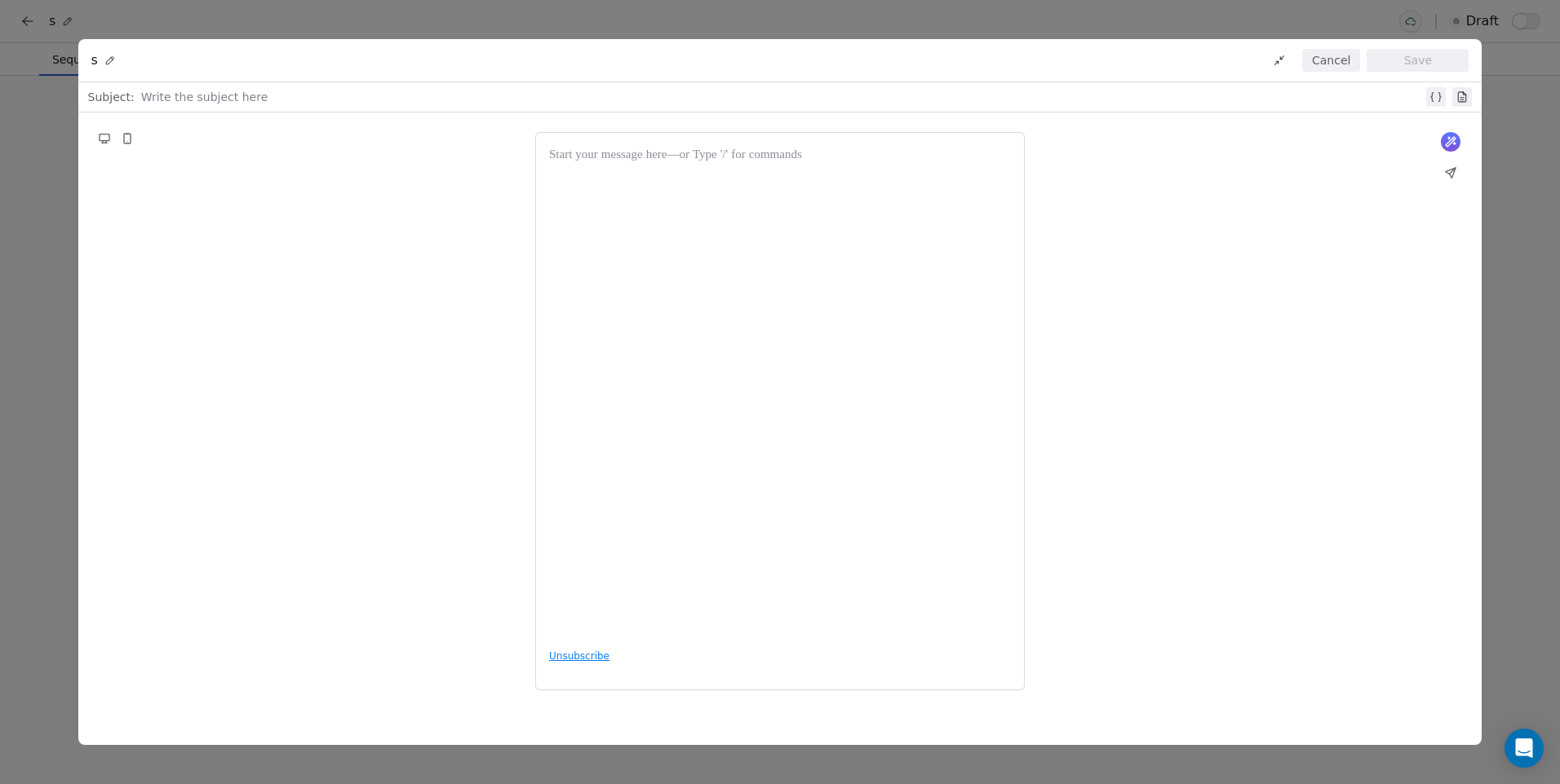
click at [905, 357] on div at bounding box center [780, 391] width 462 height 490
click at [1133, 371] on div "What would you like to create email about? or *** Unsubscribe" at bounding box center [780, 412] width 1403 height 598
click at [1451, 145] on icon at bounding box center [1450, 142] width 13 height 13
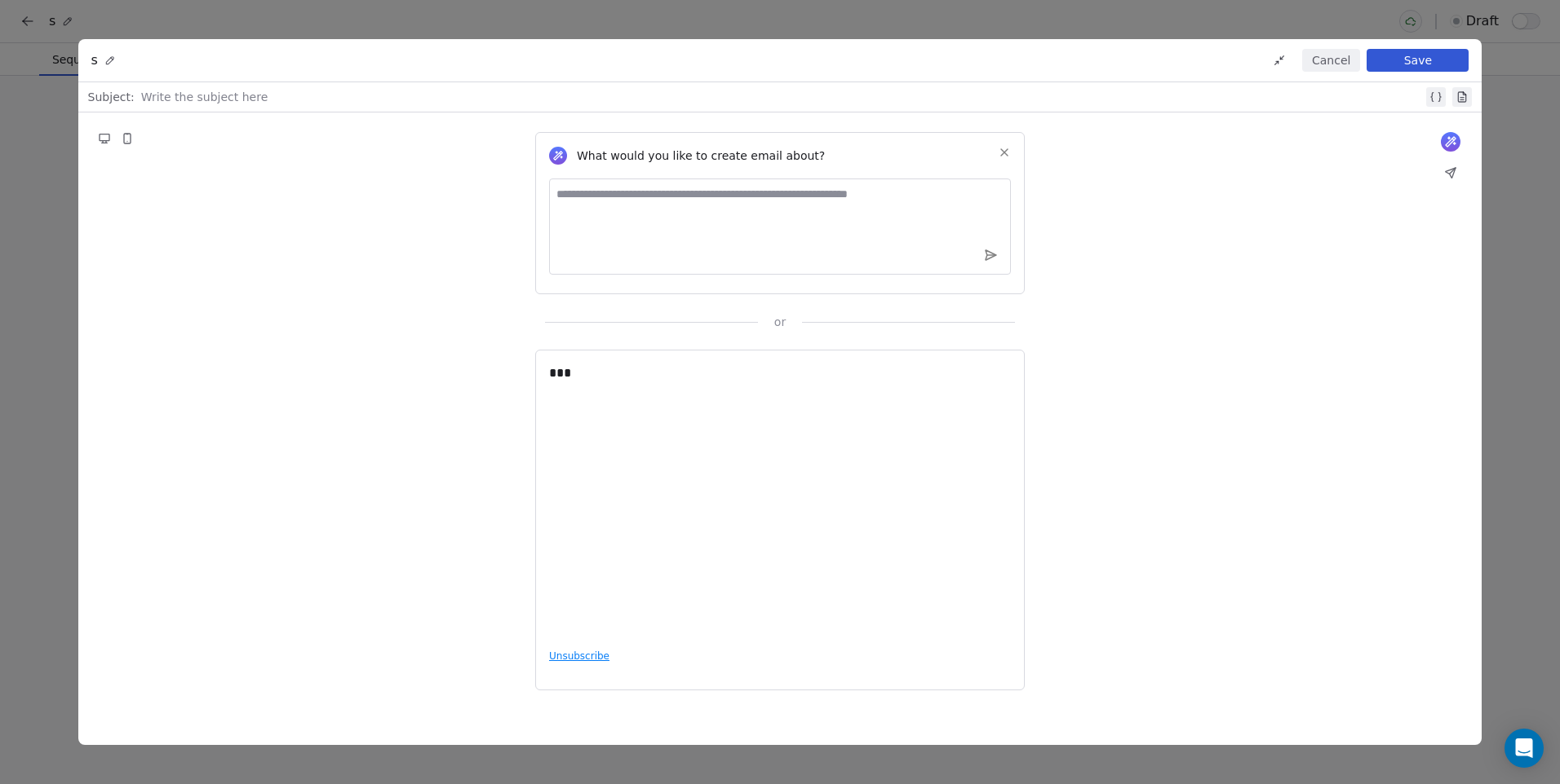
click at [127, 139] on icon at bounding box center [127, 138] width 6 height 10
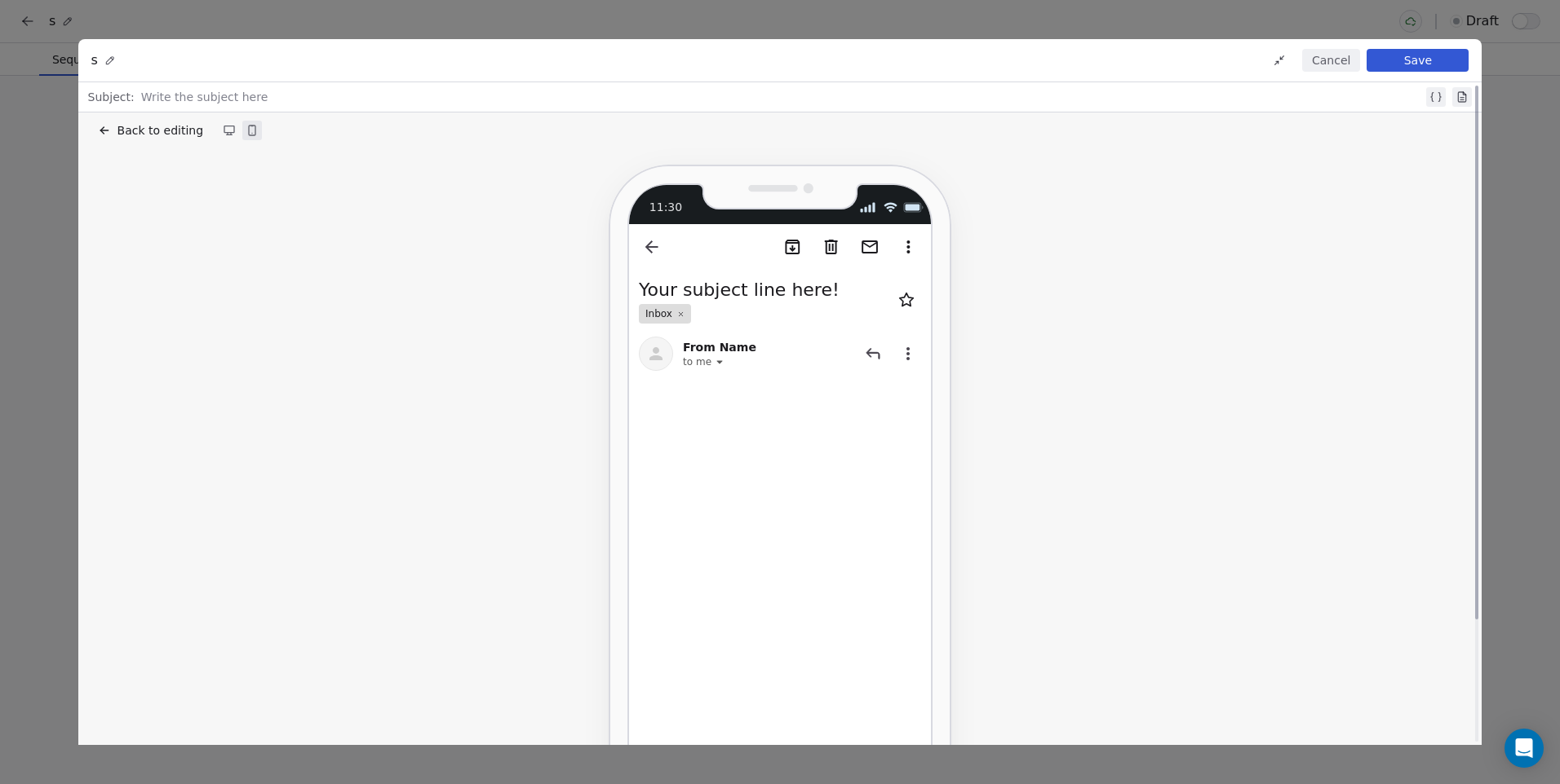
click at [1347, 61] on button "Cancel" at bounding box center [1331, 60] width 58 height 23
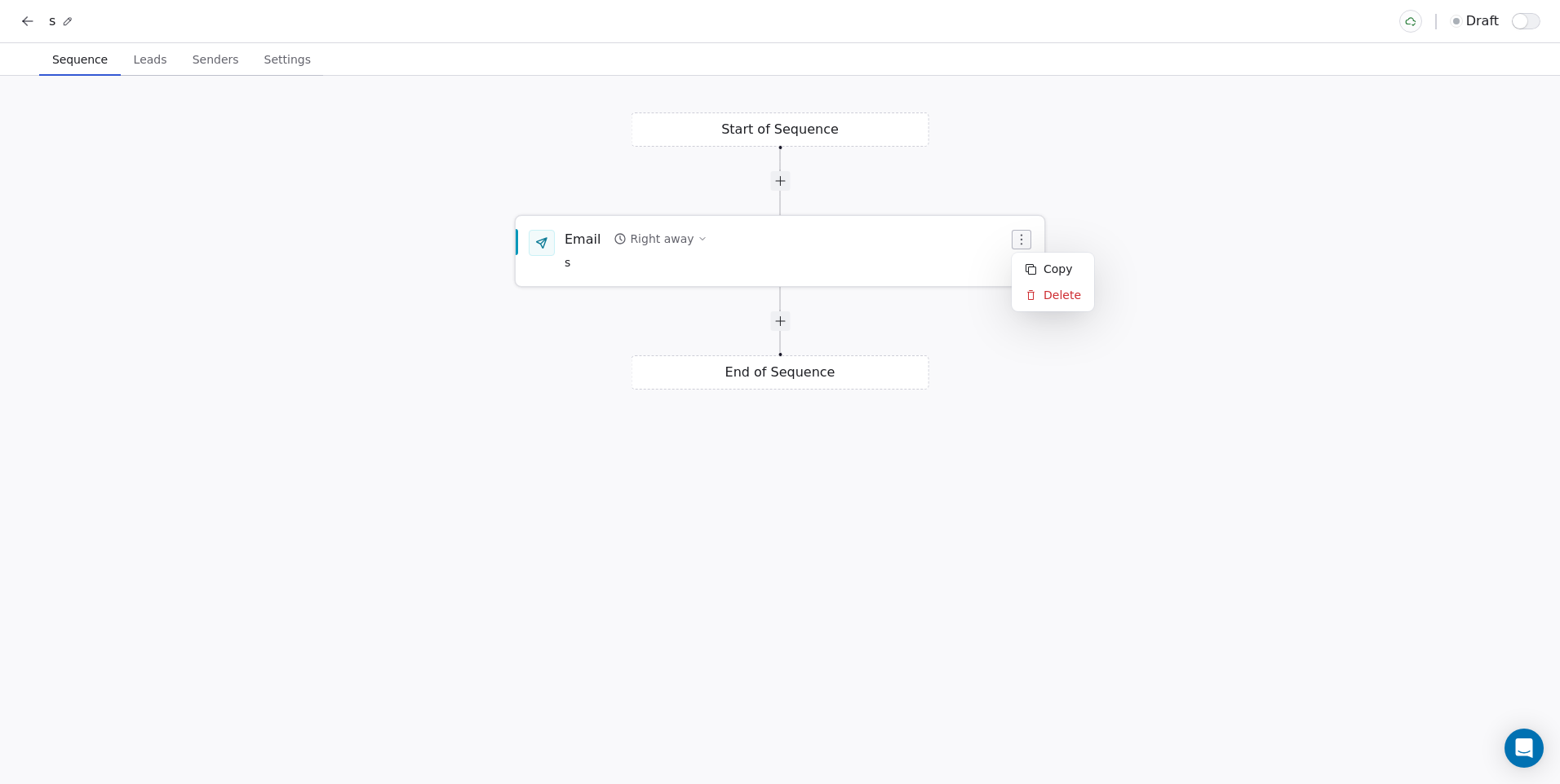
click at [1024, 237] on icon "button" at bounding box center [1020, 239] width 13 height 13
click at [814, 249] on div "Email Right away s" at bounding box center [785, 251] width 443 height 43
click at [802, 249] on div "Email Right away s" at bounding box center [785, 250] width 443 height 43
click at [681, 235] on div "Right away" at bounding box center [661, 238] width 64 height 17
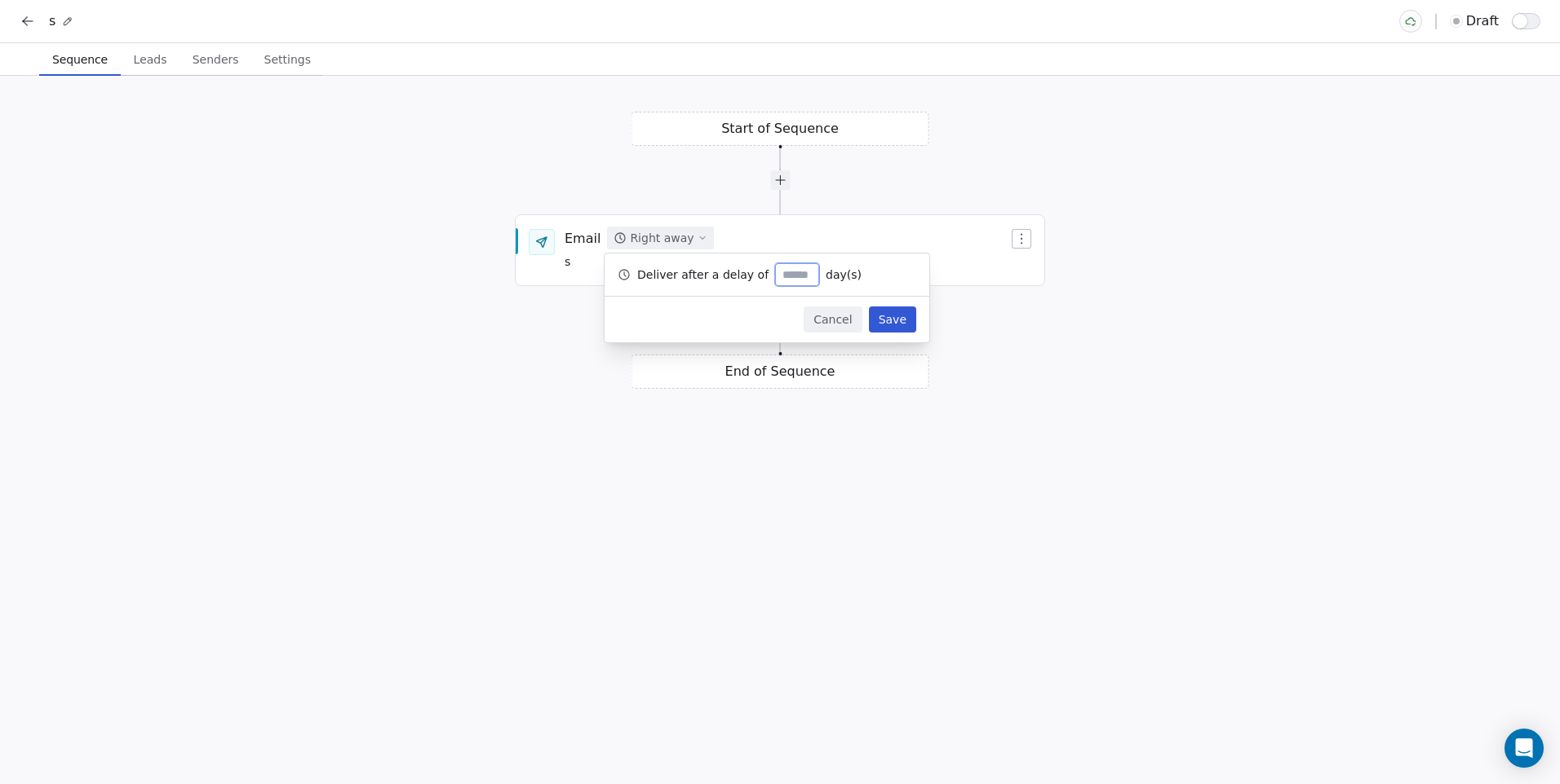
click at [526, 362] on div "Start of Sequence Email Right away s End of Sequence" at bounding box center [780, 430] width 1560 height 709
click at [765, 269] on div "Email Right away s" at bounding box center [785, 250] width 443 height 43
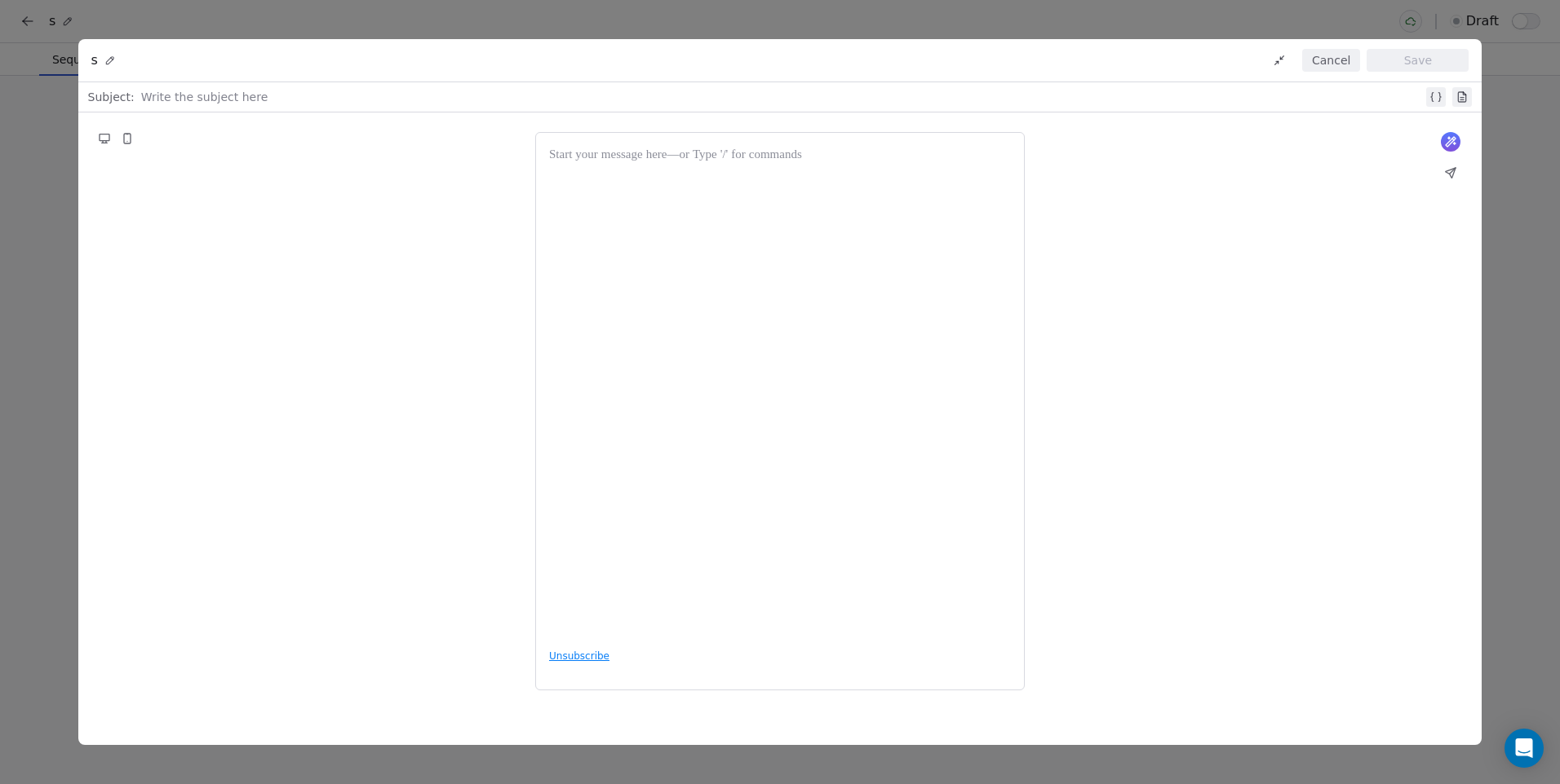
click at [1462, 103] on icon at bounding box center [1461, 97] width 13 height 13
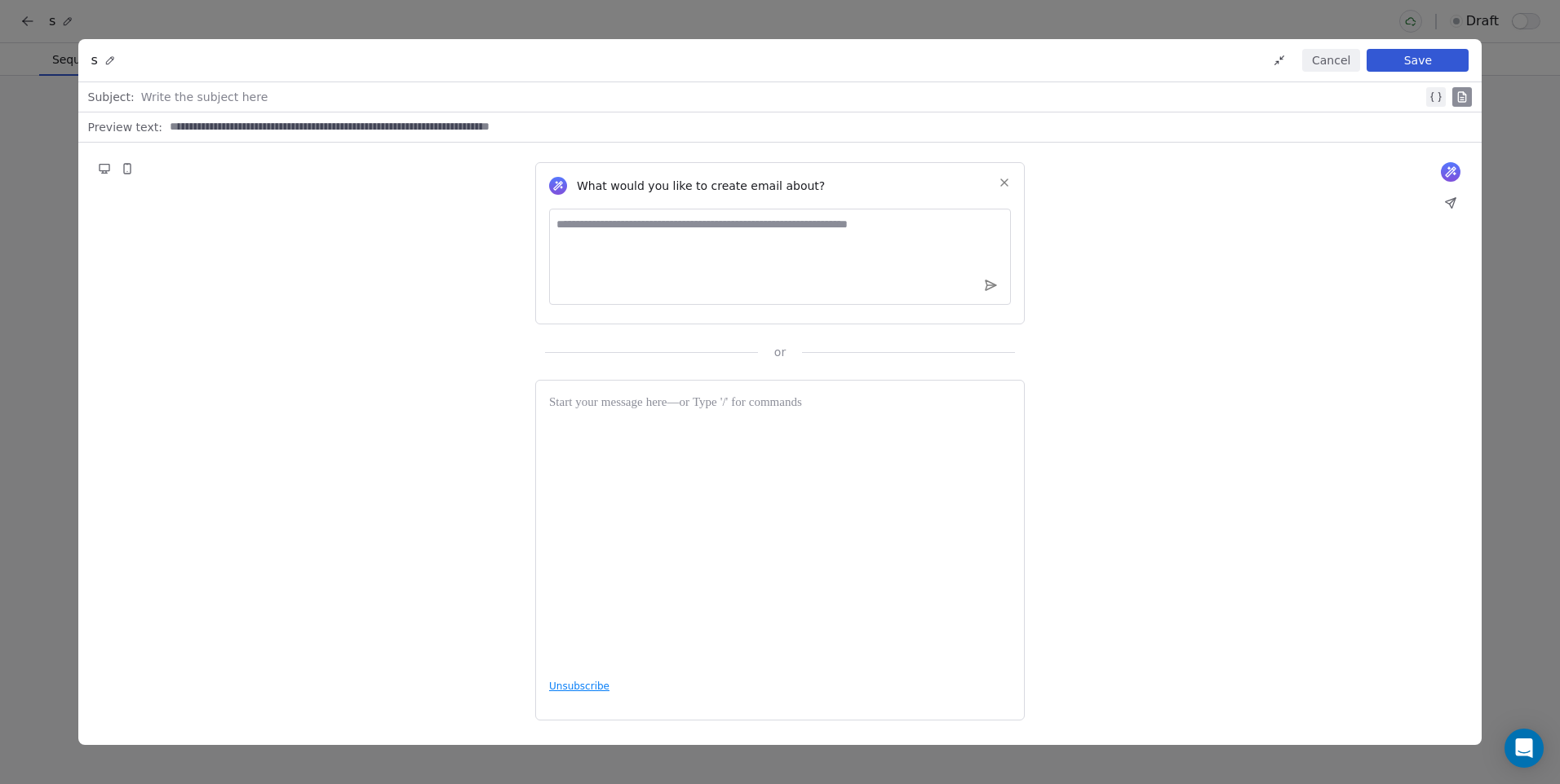
click at [1341, 65] on button "Cancel" at bounding box center [1331, 60] width 58 height 23
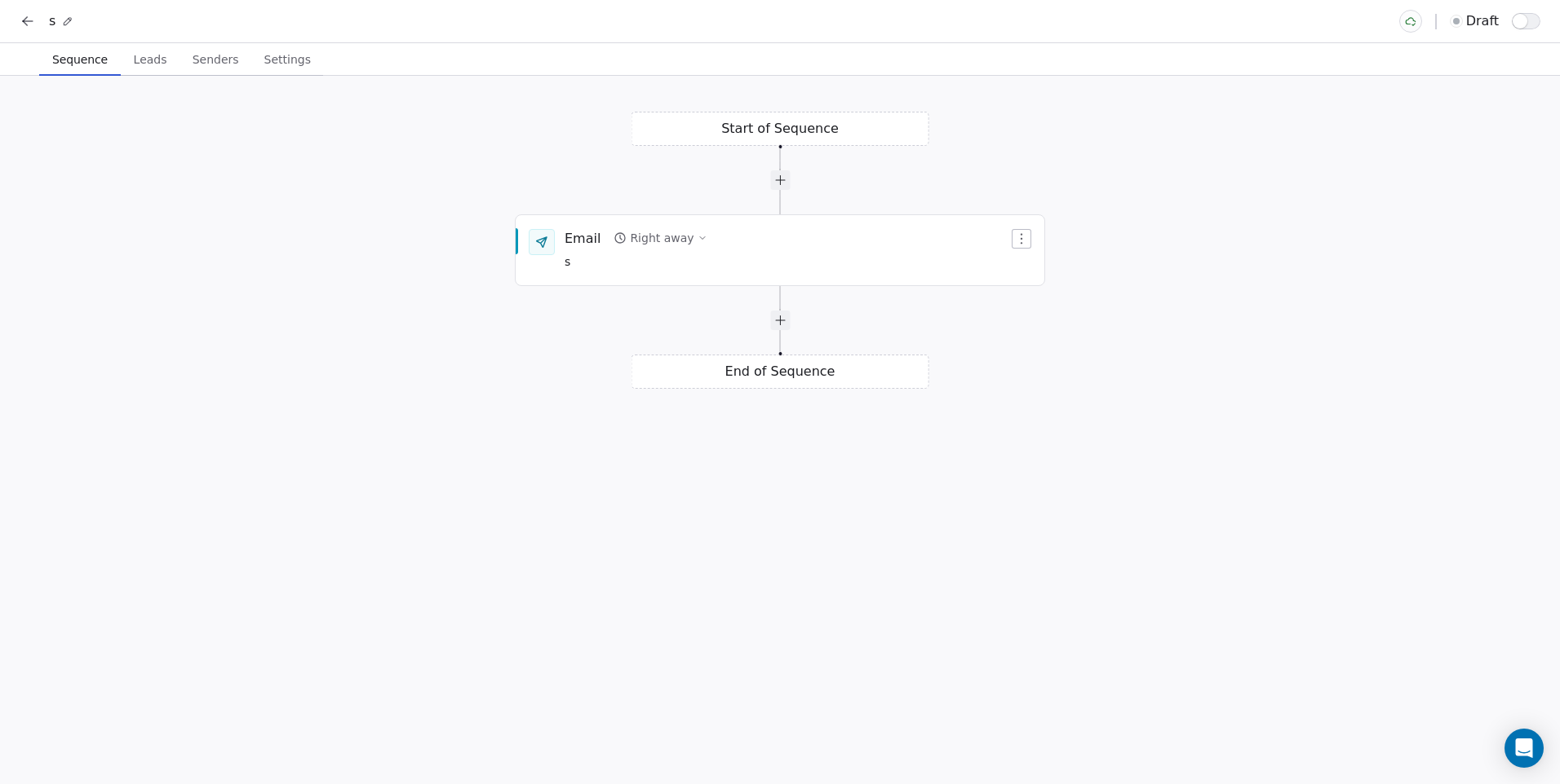
click at [142, 63] on span "Leads" at bounding box center [150, 59] width 46 height 23
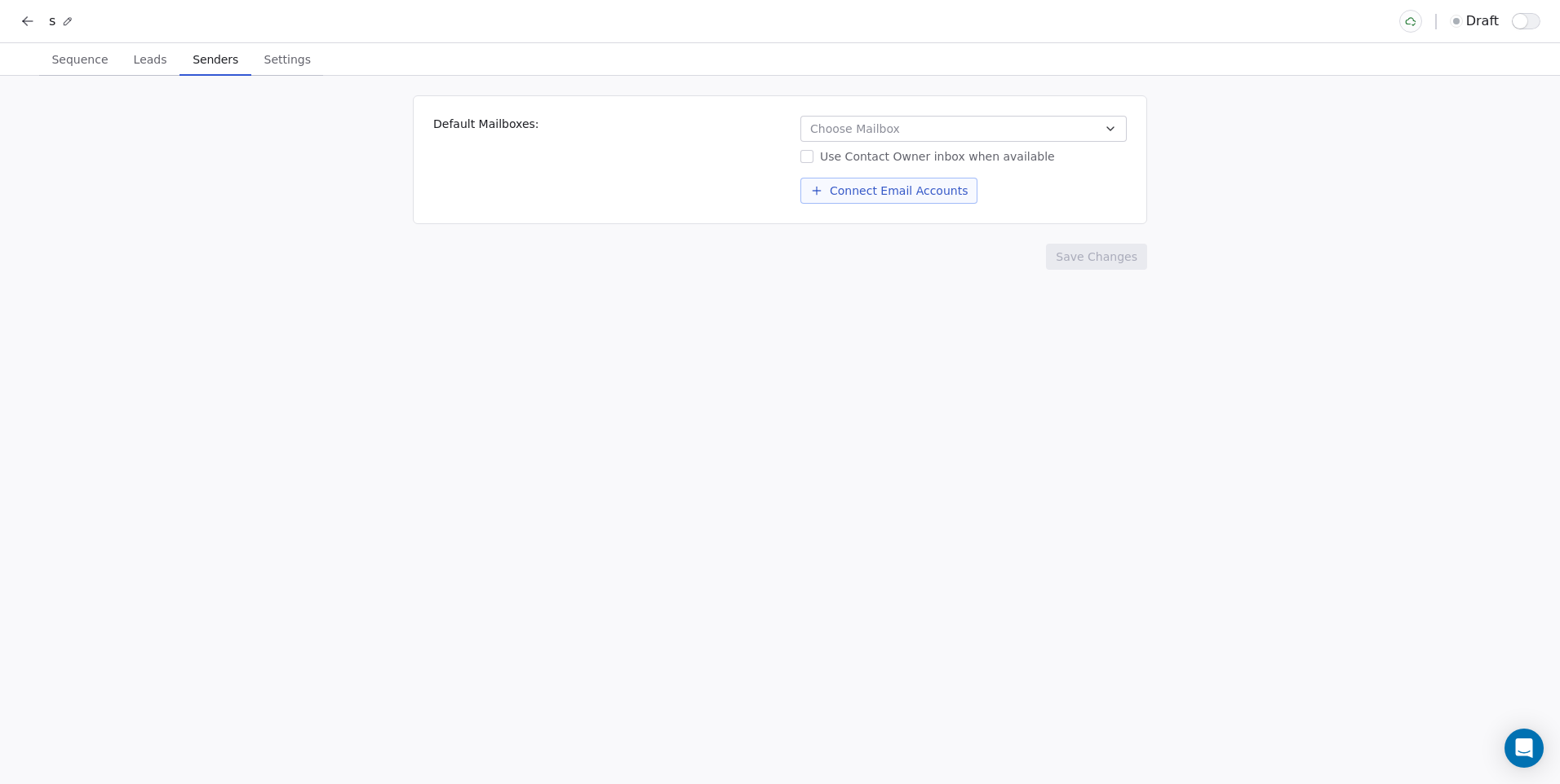
click at [206, 61] on span "Senders" at bounding box center [215, 59] width 59 height 23
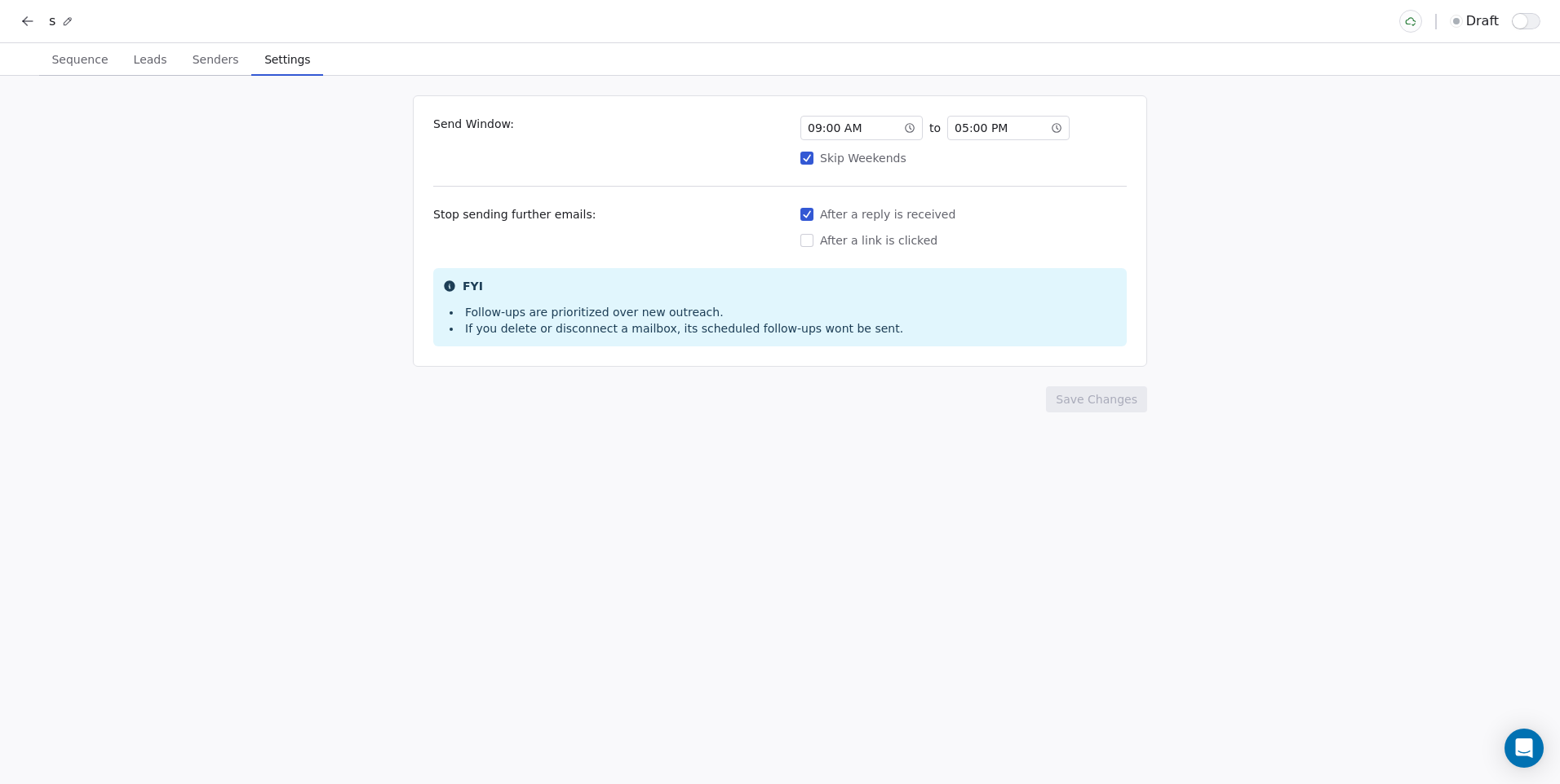
click at [270, 62] on span "Settings" at bounding box center [287, 59] width 59 height 23
click at [22, 17] on icon at bounding box center [27, 21] width 17 height 17
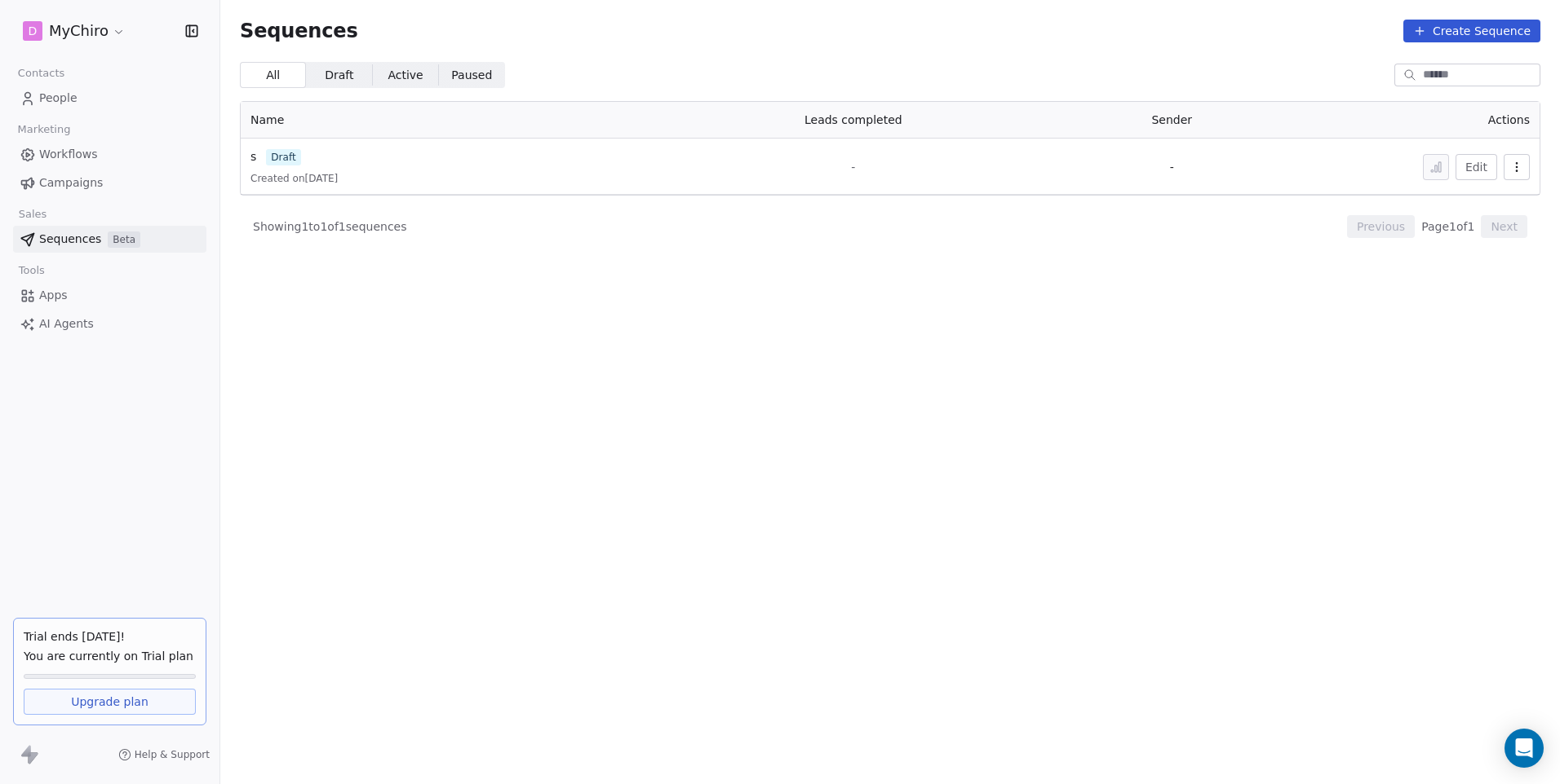
click at [1506, 31] on button "Create Sequence" at bounding box center [1471, 31] width 137 height 23
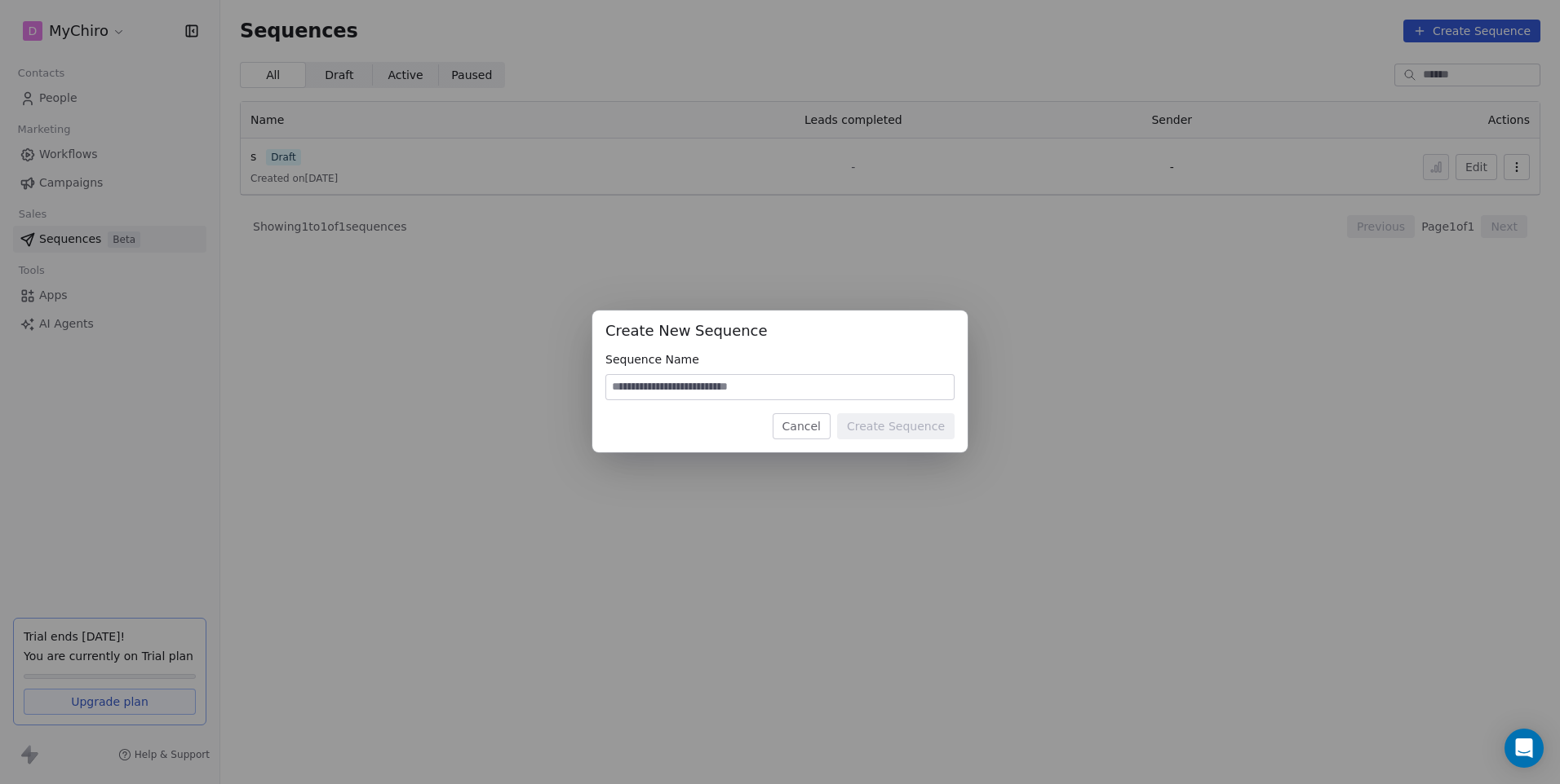
click at [805, 427] on button "Cancel" at bounding box center [801, 427] width 58 height 26
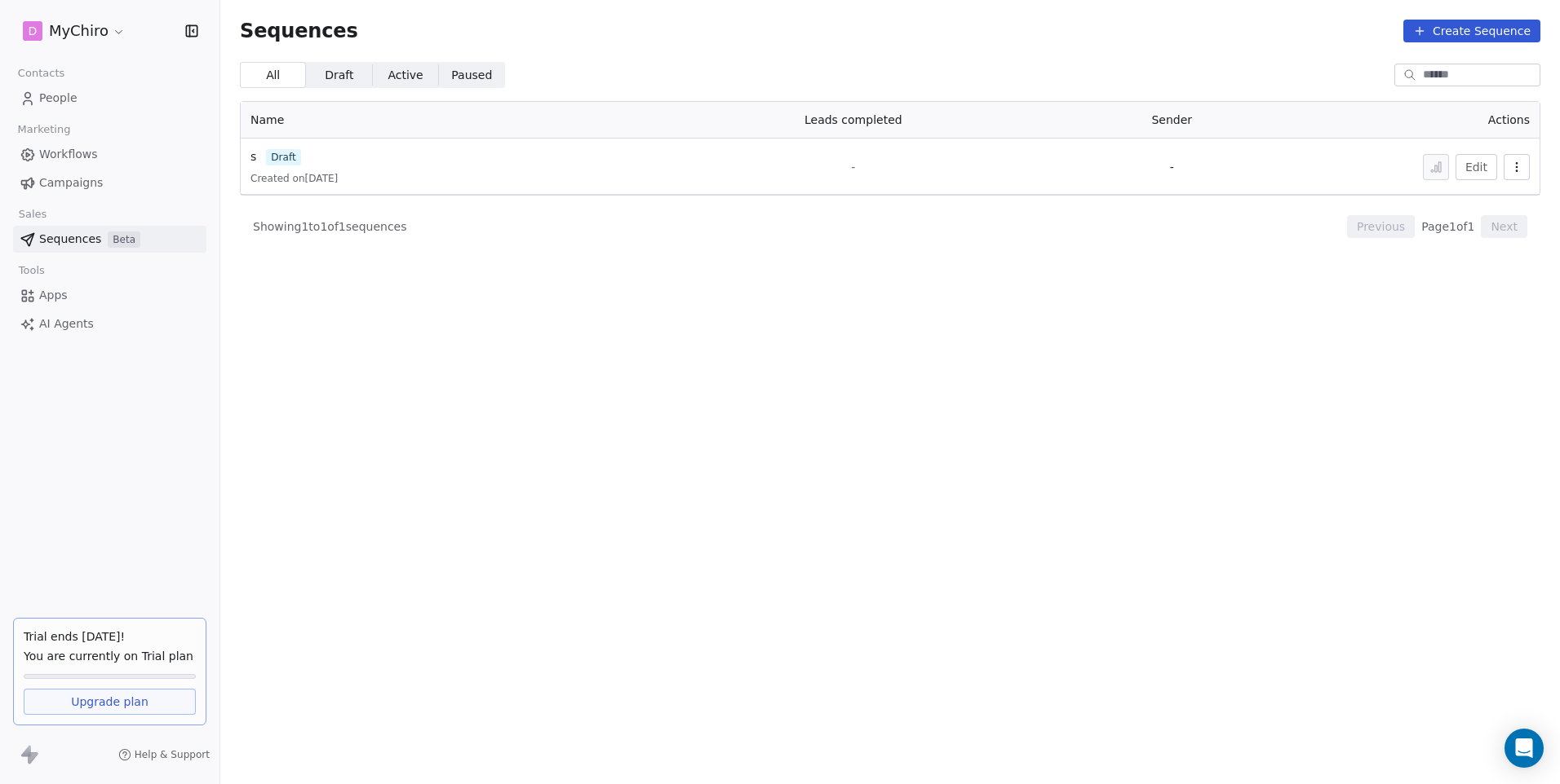
click at [54, 299] on span "Apps" at bounding box center [53, 295] width 29 height 17
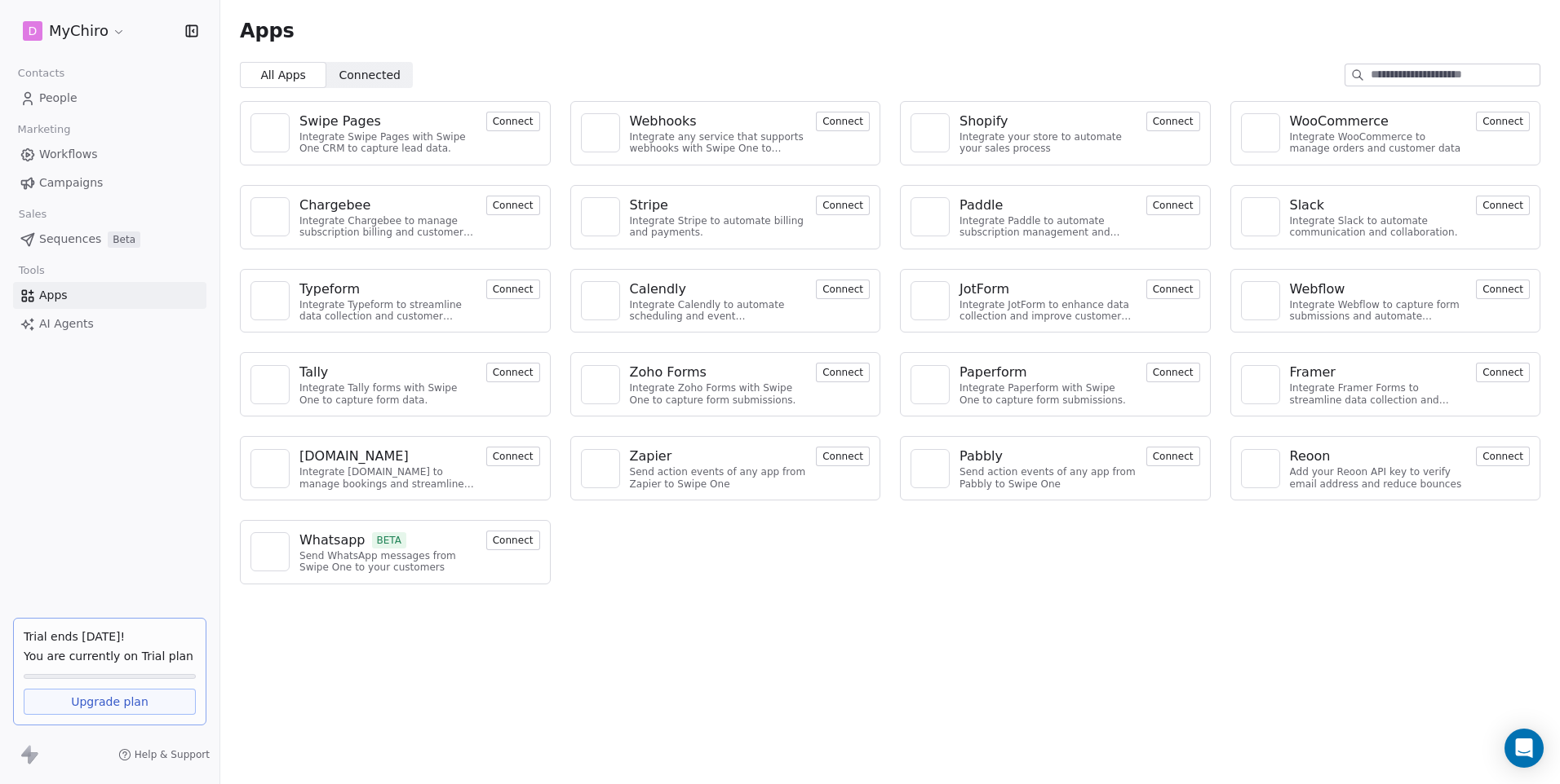
click at [508, 121] on button "Connect" at bounding box center [513, 121] width 54 height 19
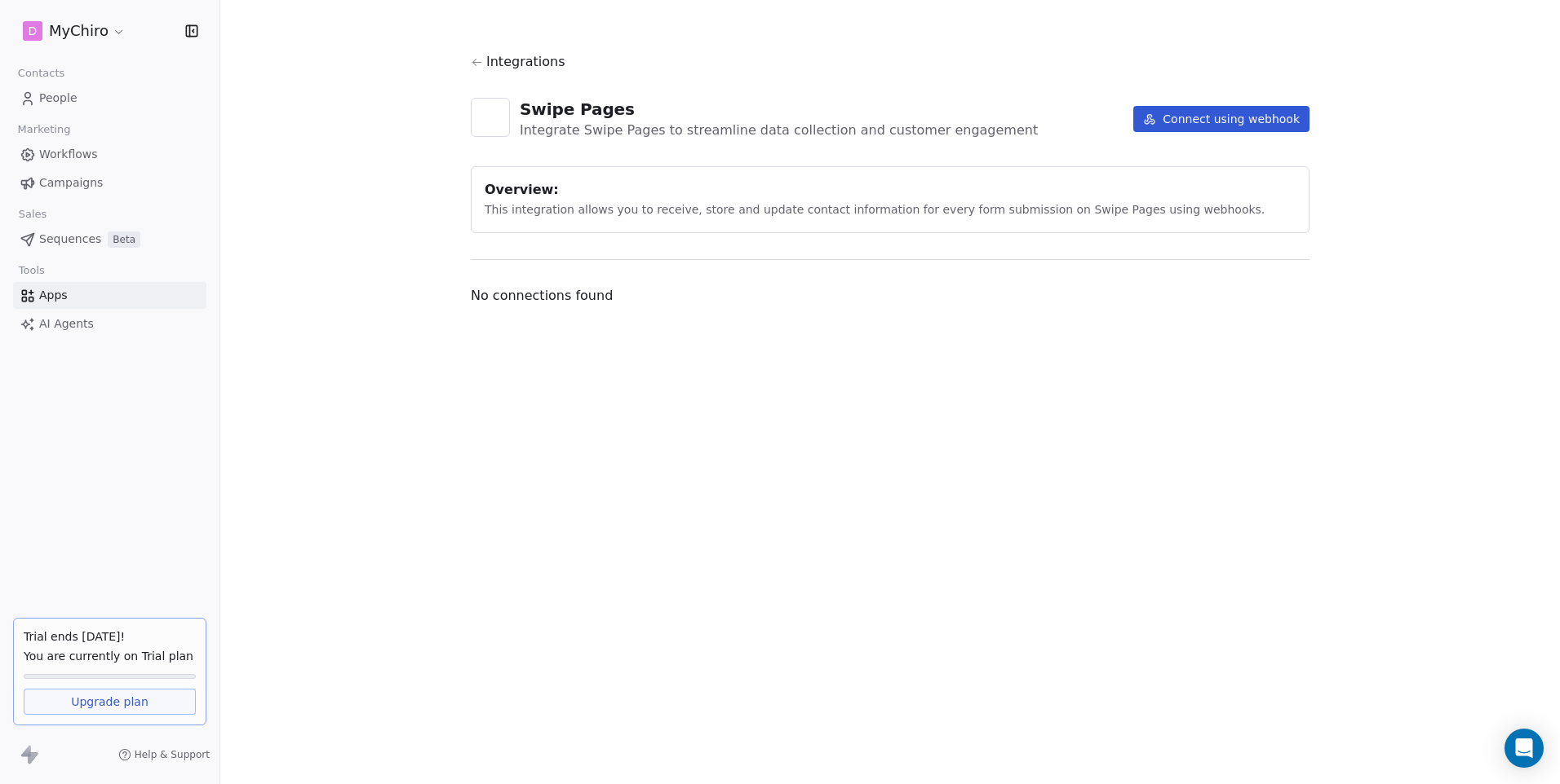
click at [1208, 122] on button "Connect using webhook" at bounding box center [1221, 119] width 176 height 26
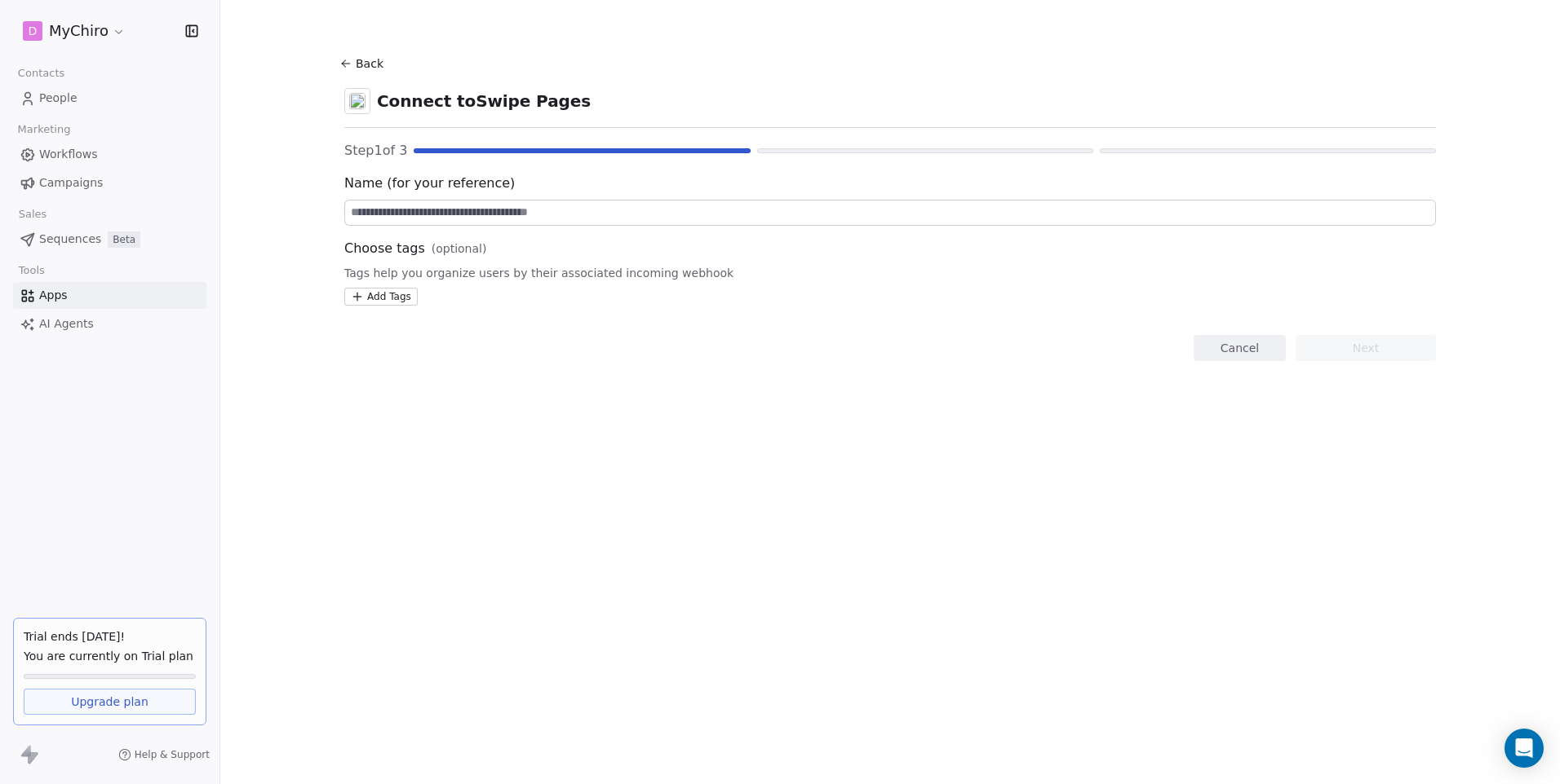
click at [541, 218] on input at bounding box center [890, 212] width 1090 height 24
click at [389, 222] on input at bounding box center [890, 212] width 1090 height 24
type input "**********"
click at [1387, 355] on button "Next" at bounding box center [1365, 348] width 140 height 26
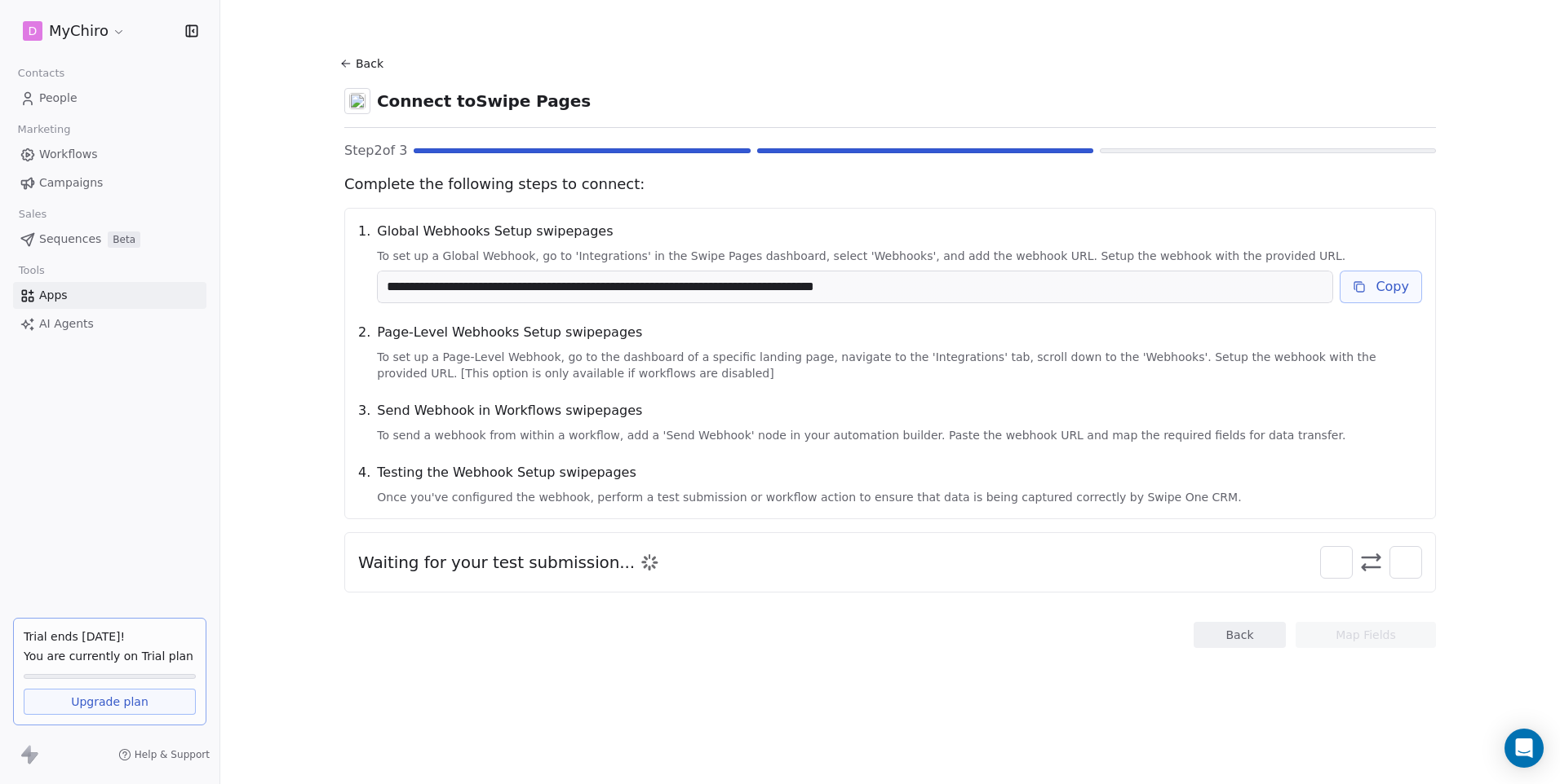
click at [54, 98] on span "People" at bounding box center [59, 99] width 38 height 17
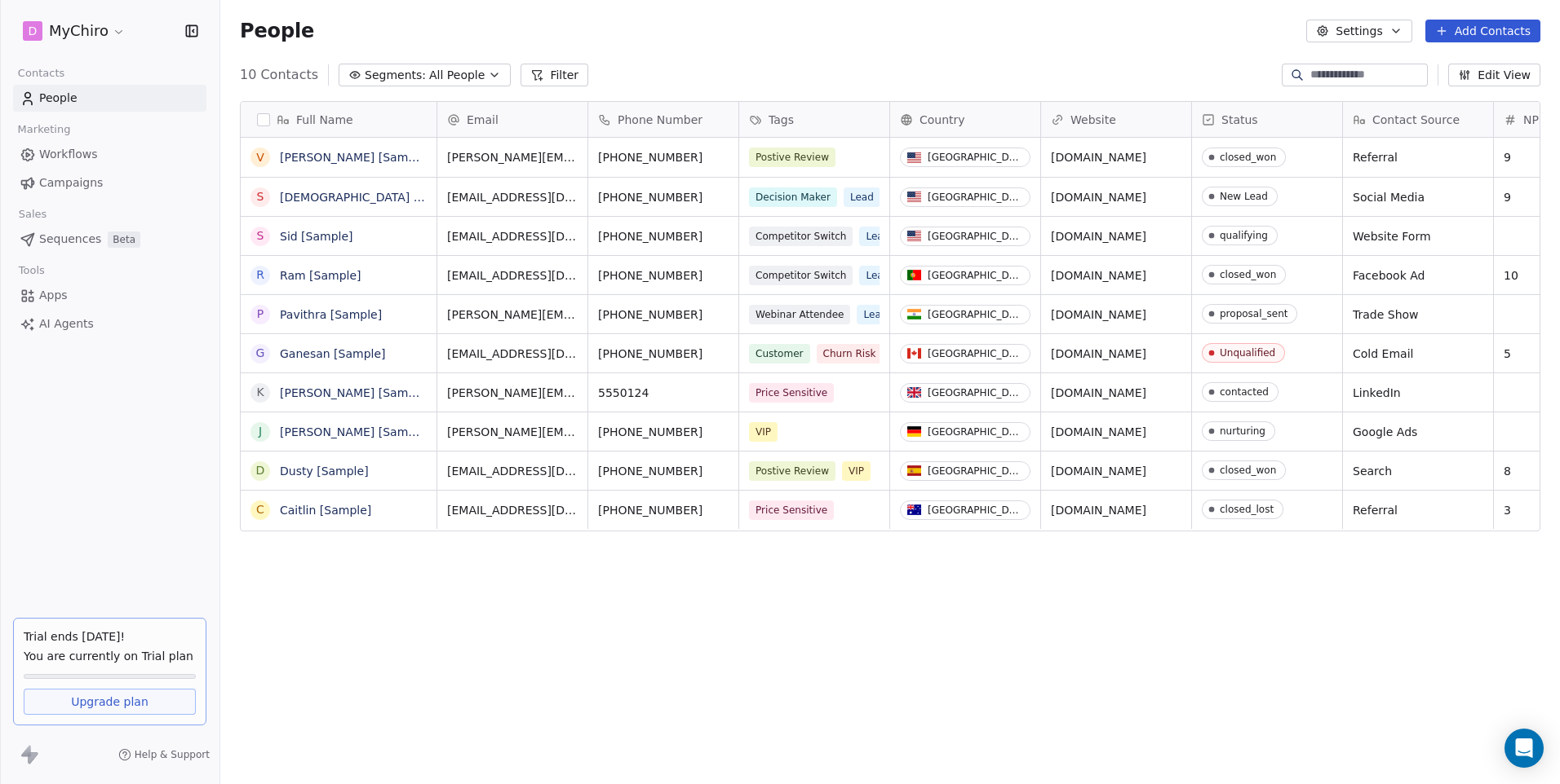
scroll to position [677, 1327]
click at [351, 153] on link "[PERSON_NAME] [Sample]" at bounding box center [355, 157] width 150 height 13
